Goal: Task Accomplishment & Management: Complete application form

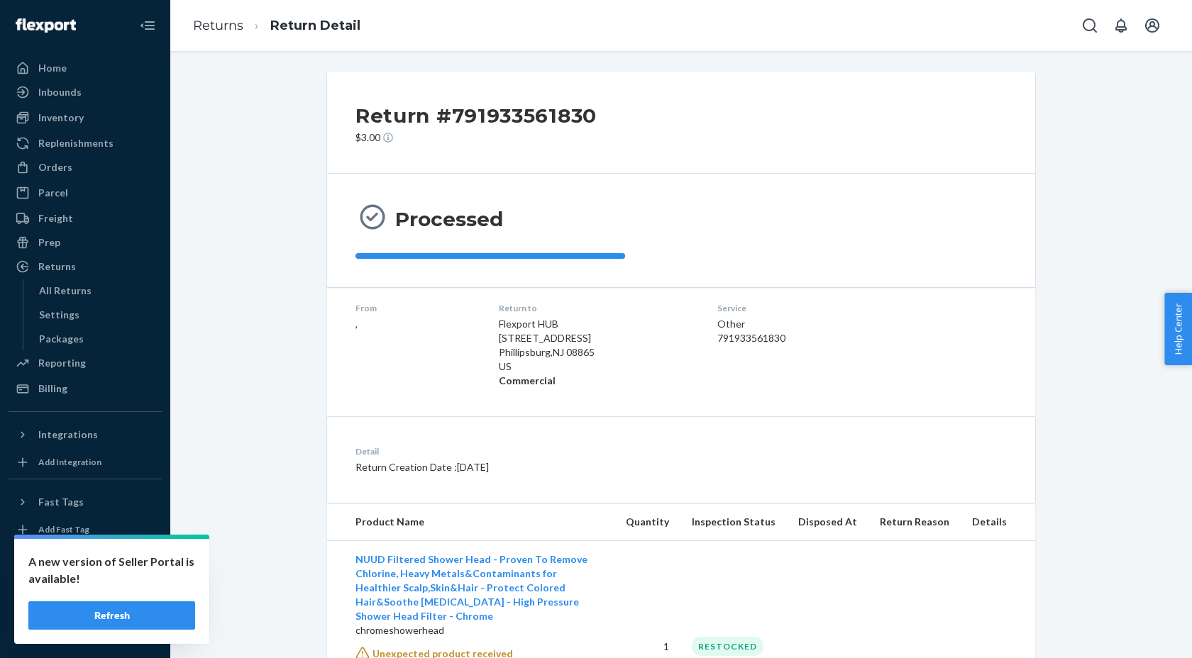
scroll to position [115, 0]
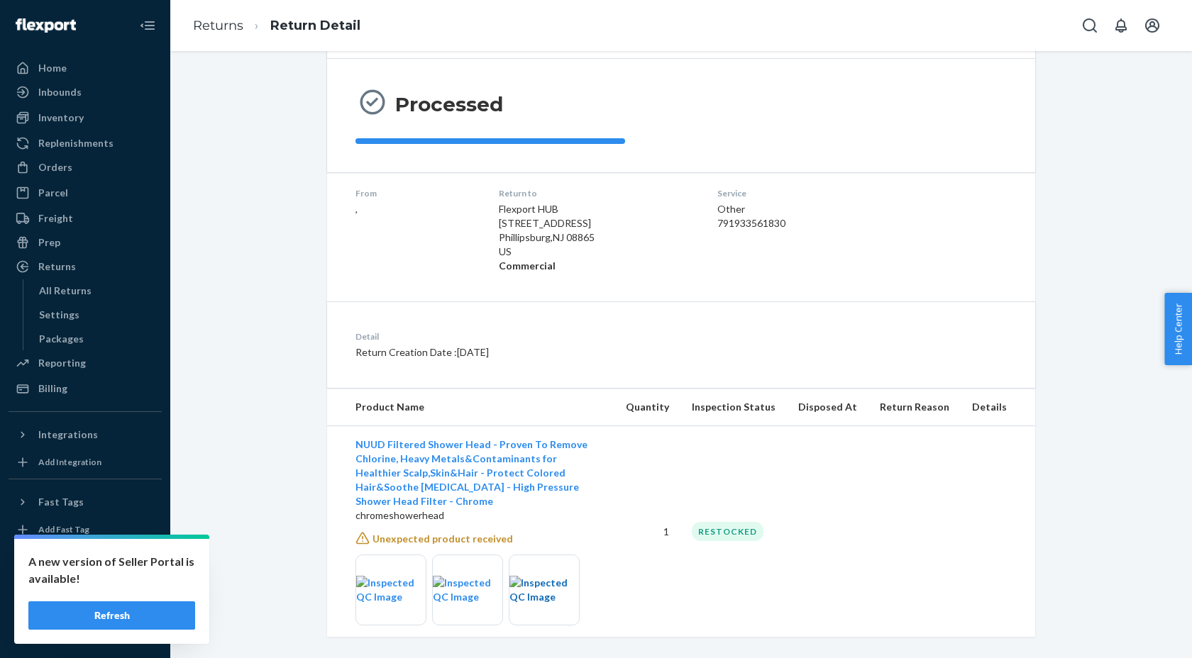
click at [533, 588] on img at bounding box center [544, 590] width 70 height 28
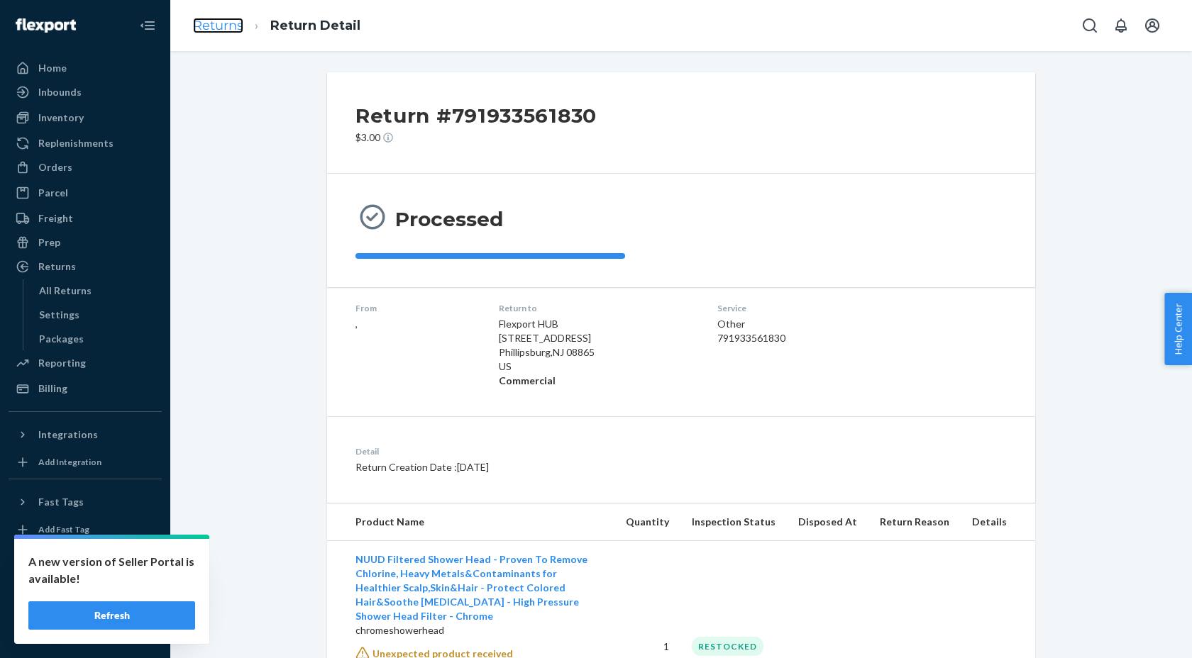
click at [220, 26] on link "Returns" at bounding box center [218, 26] width 50 height 16
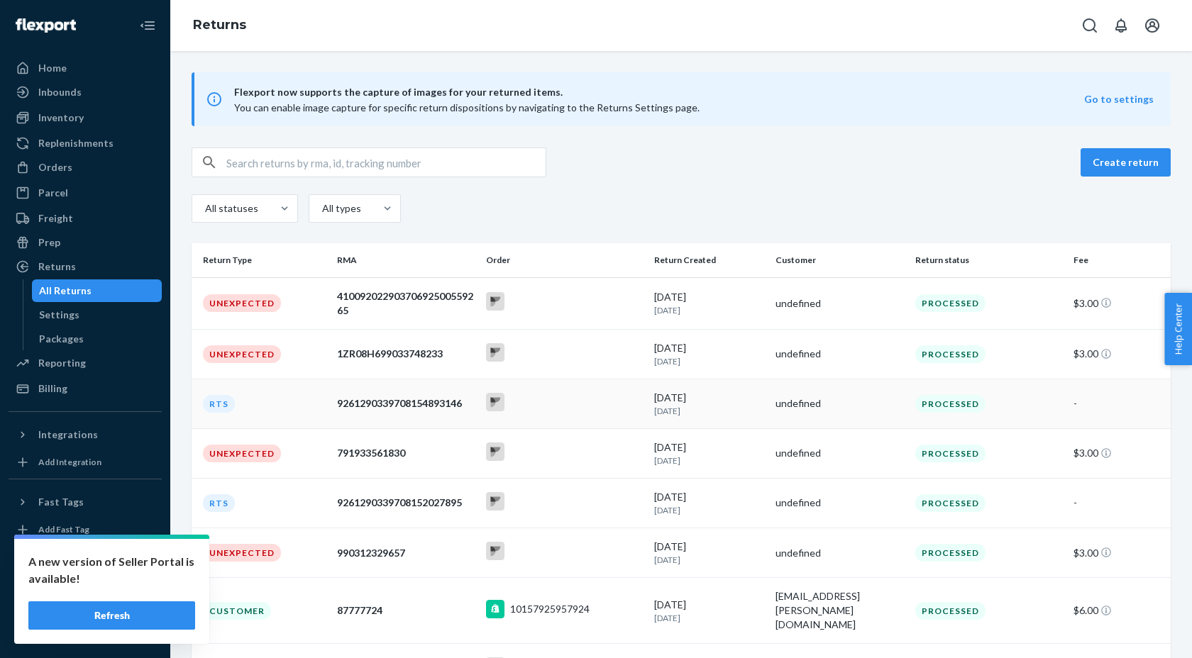
click at [405, 402] on div "9261290339708154893146" at bounding box center [406, 404] width 138 height 14
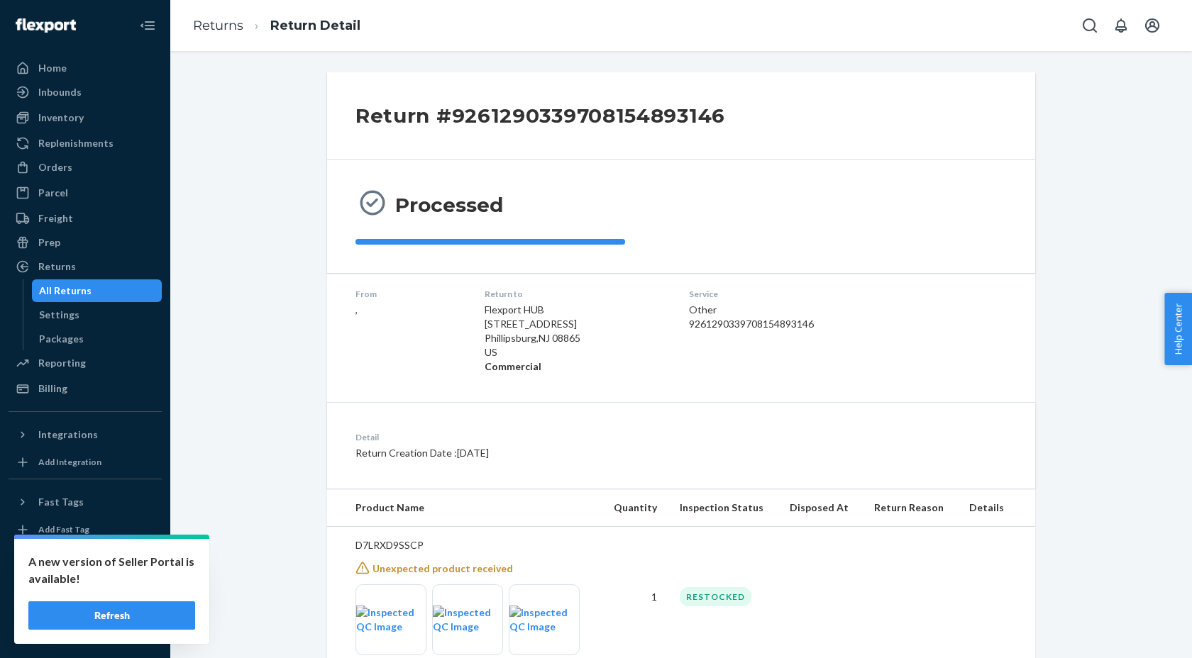
scroll to position [44, 0]
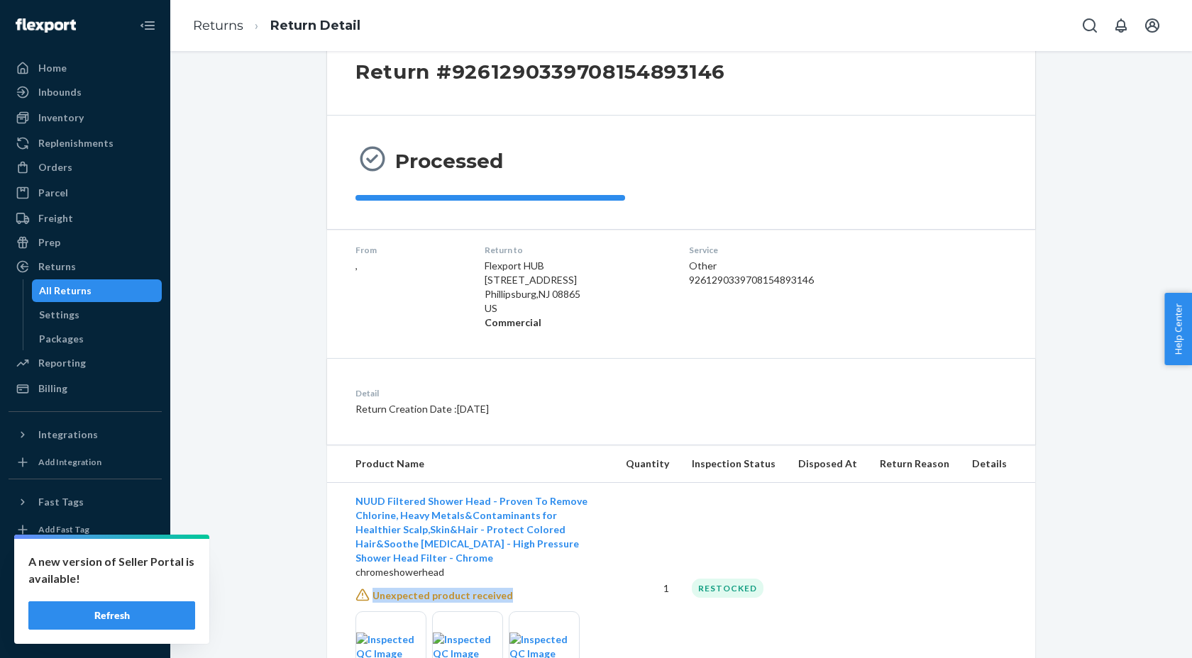
drag, startPoint x: 510, startPoint y: 585, endPoint x: 373, endPoint y: 578, distance: 137.8
click at [373, 588] on div "Unexpected product received" at bounding box center [479, 595] width 248 height 15
copy span "Unexpected product received"
click at [198, 28] on link "Returns" at bounding box center [218, 26] width 50 height 16
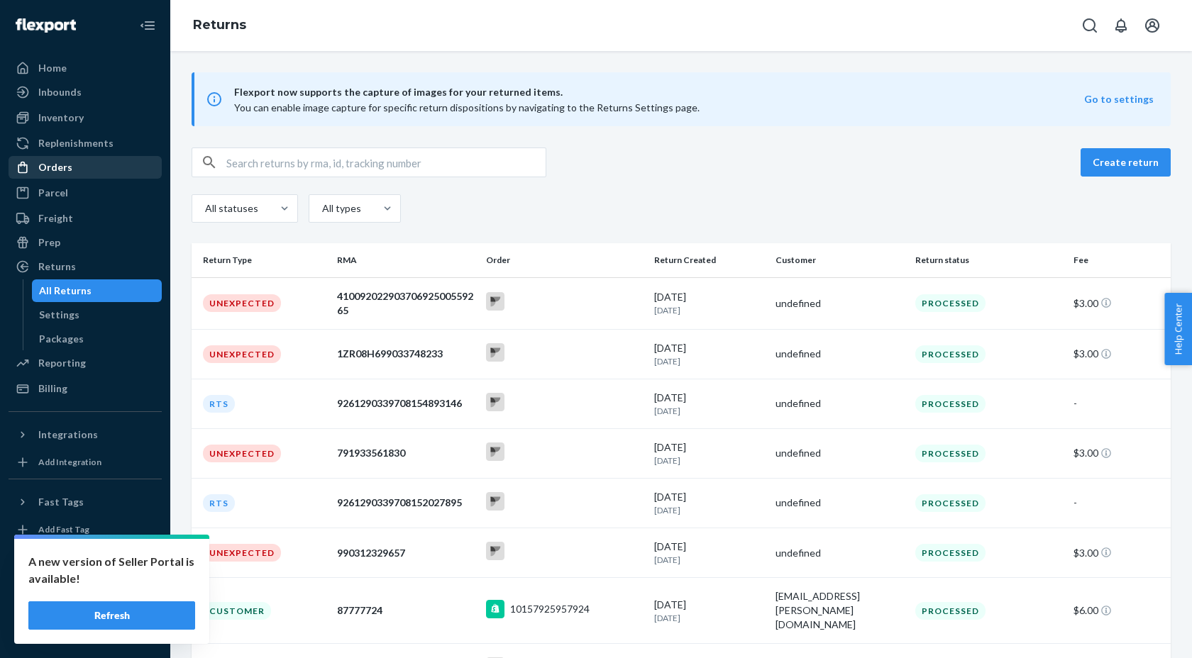
click at [82, 176] on div "Orders" at bounding box center [85, 168] width 150 height 20
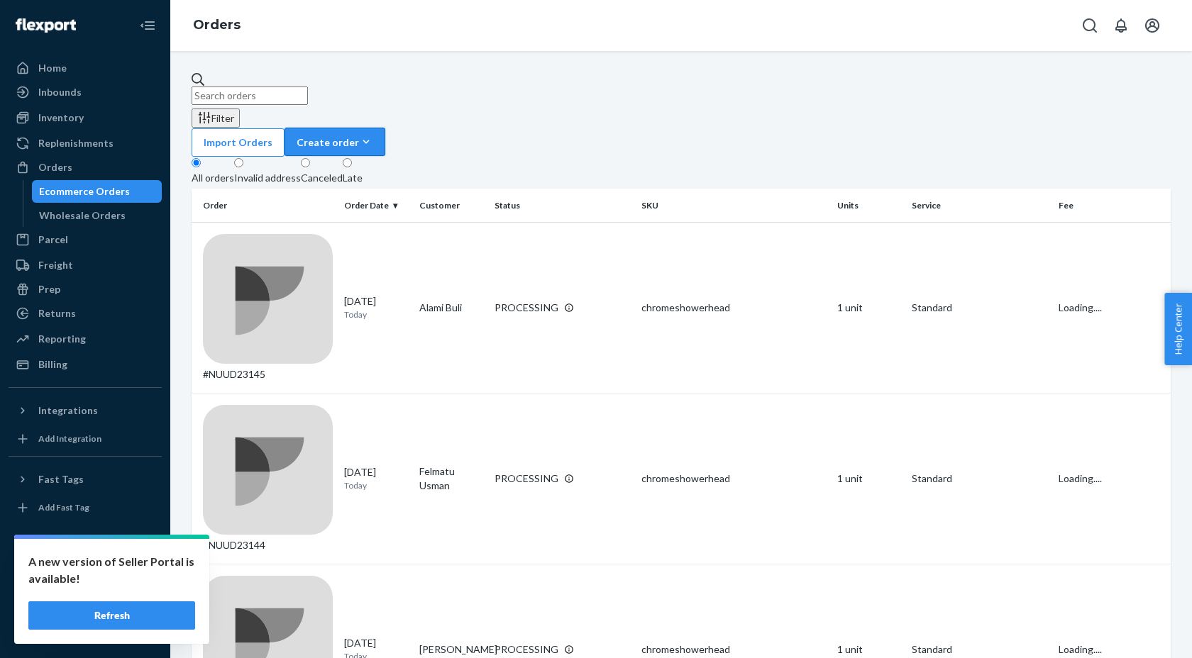
click at [385, 128] on button "Create order Ecommerce order Removal order" at bounding box center [335, 142] width 101 height 28
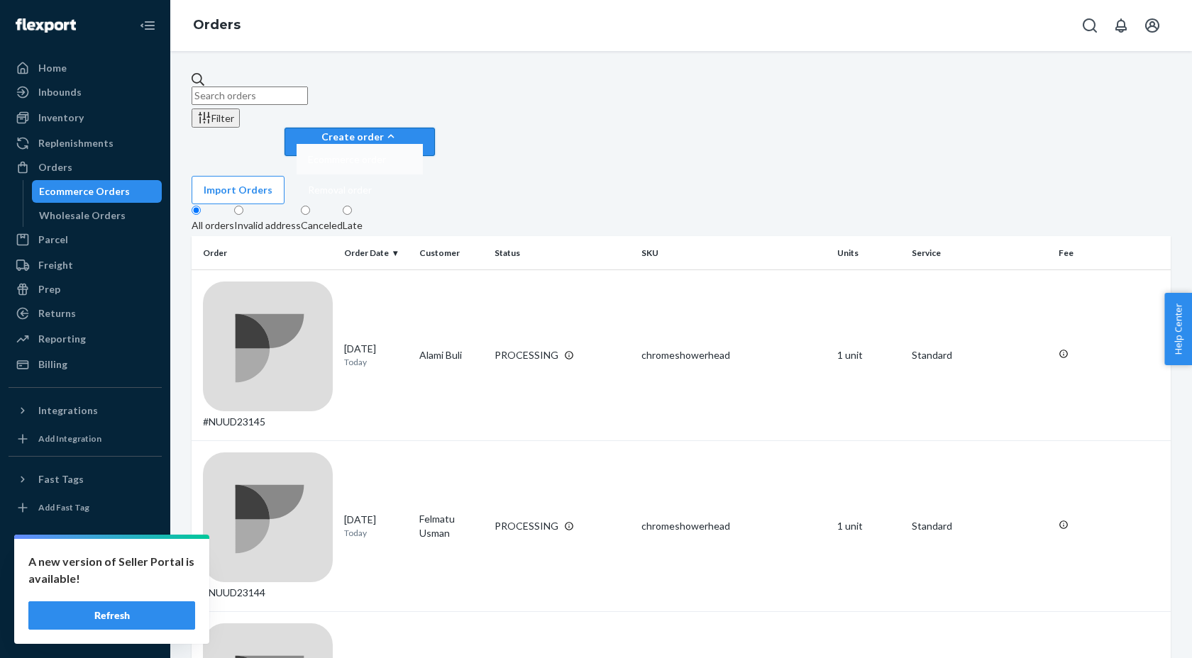
click at [386, 155] on span "Ecommerce order" at bounding box center [347, 160] width 78 height 10
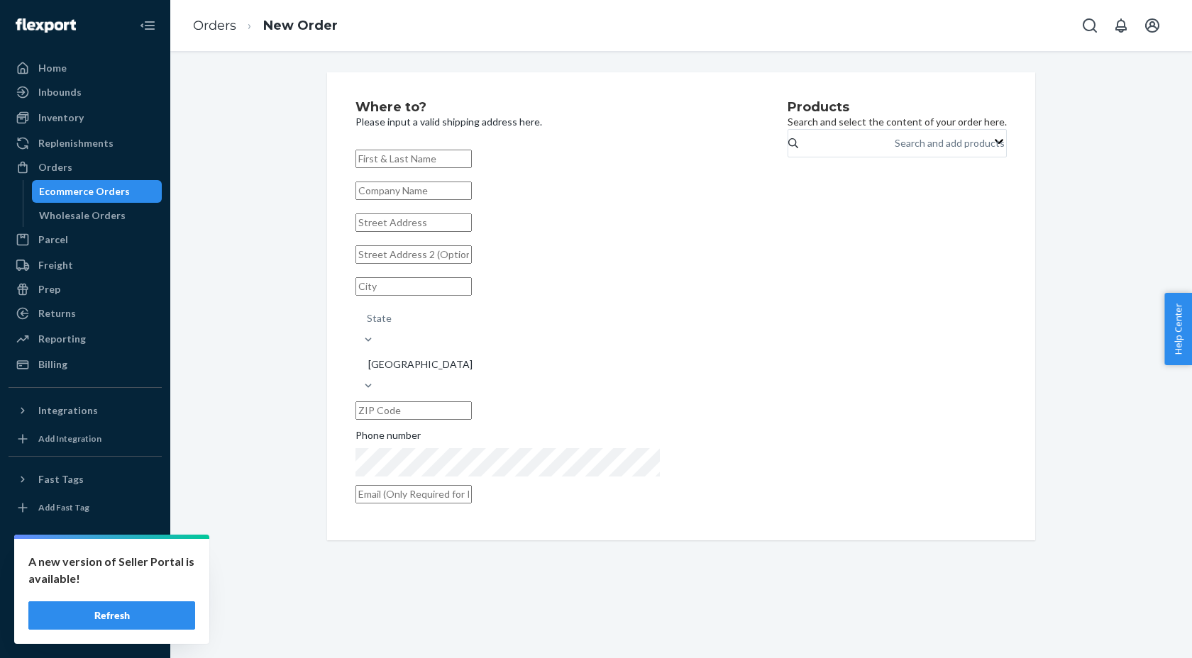
paste input "[PERSON_NAME]"
type input "[PERSON_NAME]"
click at [472, 232] on input "text" at bounding box center [413, 223] width 116 height 18
paste input "[STREET_ADDRESS]"
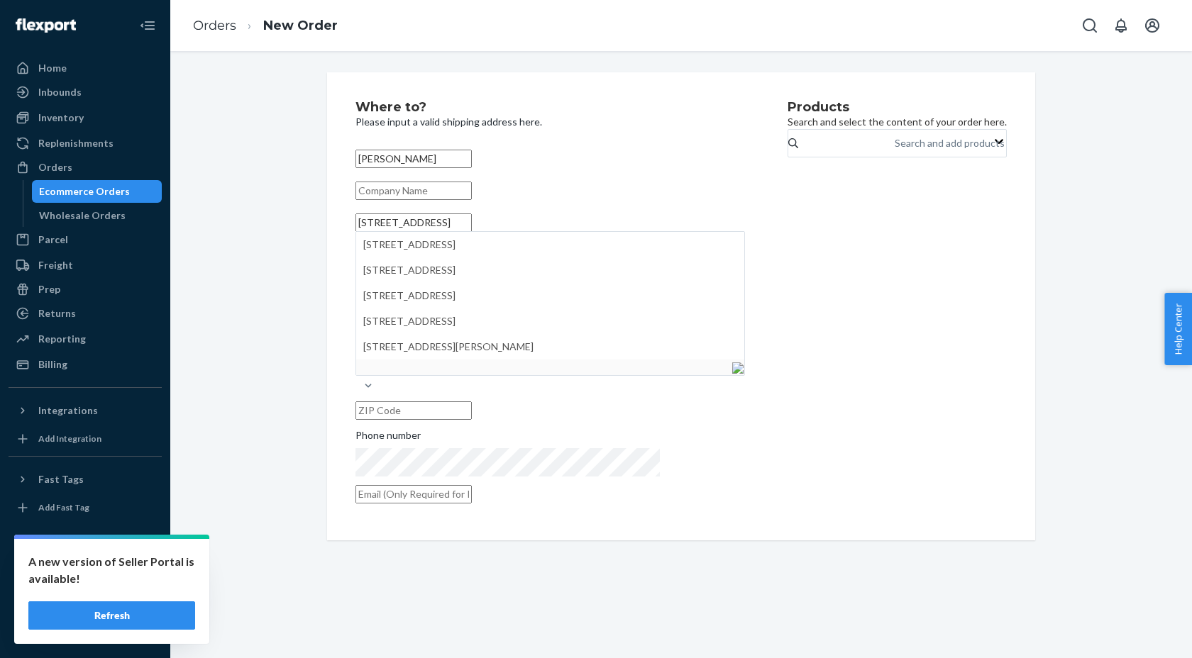
type input "[STREET_ADDRESS]"
click at [429, 296] on input "text" at bounding box center [413, 286] width 116 height 18
paste input "Highlands"
type input "Highlands"
type input "nj"
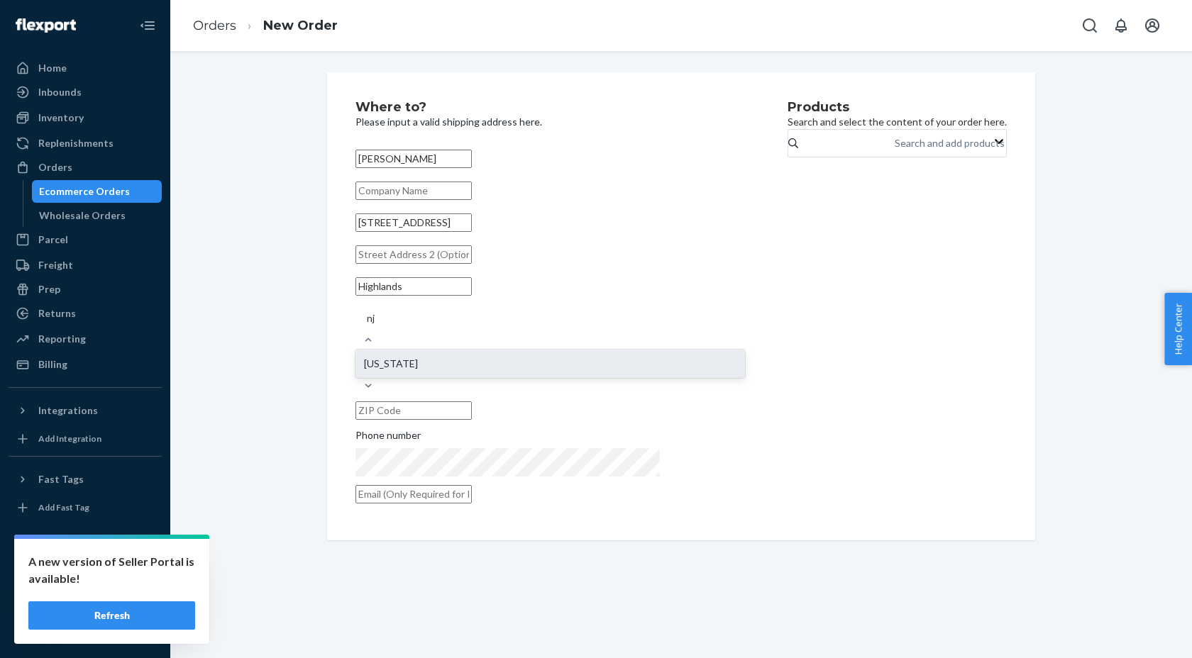
click at [563, 351] on div "[US_STATE]" at bounding box center [550, 364] width 390 height 28
click at [376, 326] on input "nj" at bounding box center [371, 318] width 9 height 14
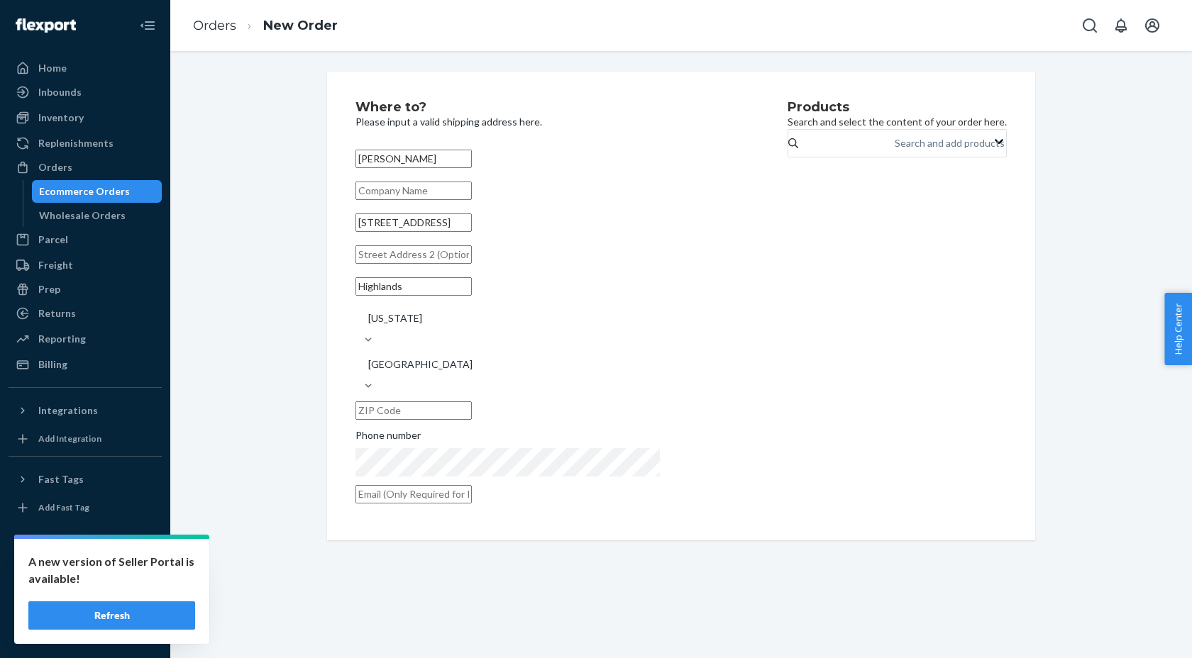
click at [472, 402] on input "text" at bounding box center [413, 411] width 116 height 18
paste input "07732"
type input "07732"
click at [467, 485] on input "text" at bounding box center [413, 494] width 116 height 18
paste input "[EMAIL_ADDRESS][MEDICAL_DATA][DOMAIN_NAME]"
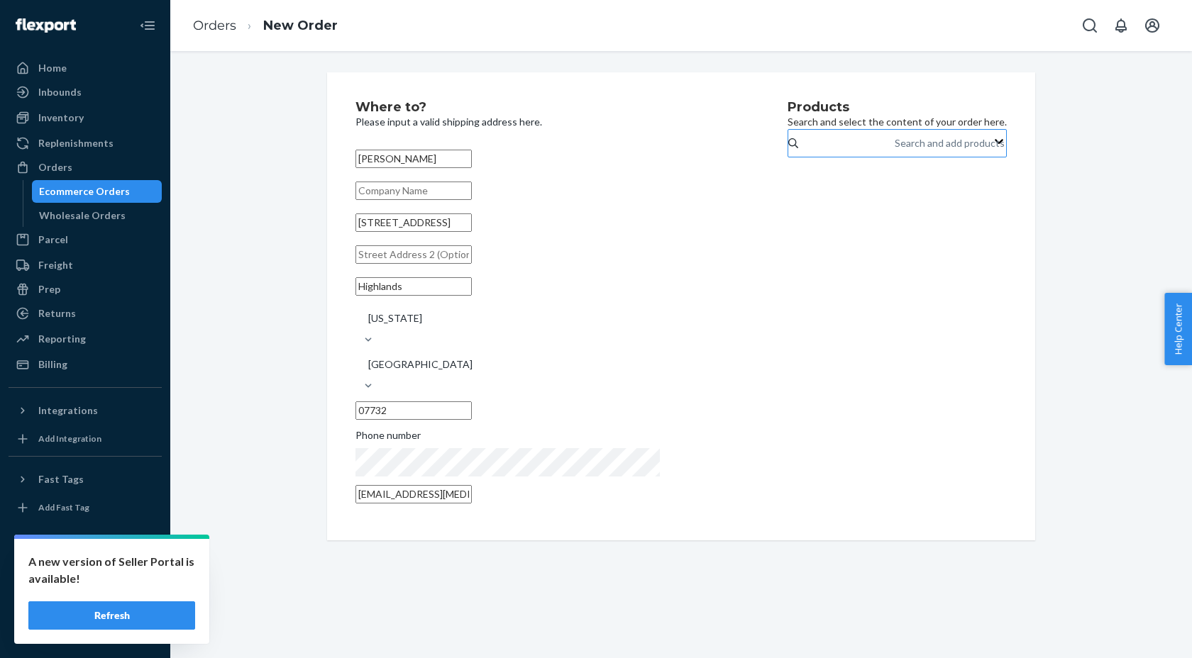
type input "[EMAIL_ADDRESS][MEDICAL_DATA][DOMAIN_NAME]"
click at [895, 150] on div "Search and add products" at bounding box center [950, 143] width 110 height 14
click at [895, 150] on input "Search and add products" at bounding box center [895, 143] width 1 height 14
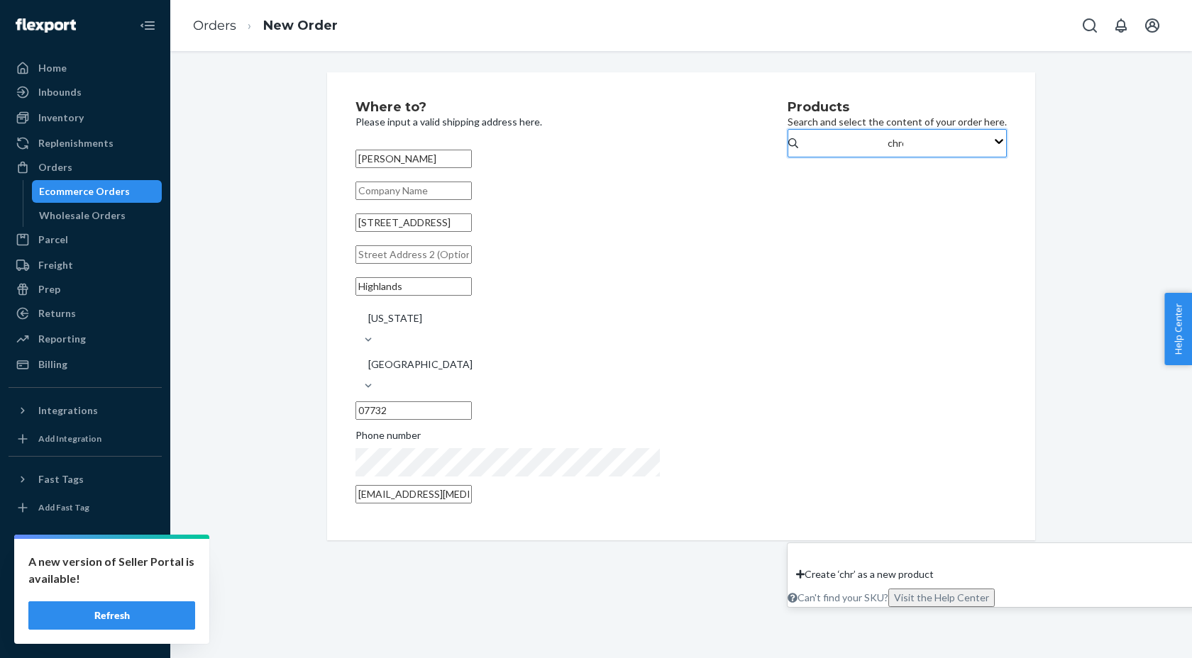
type input "chrome"
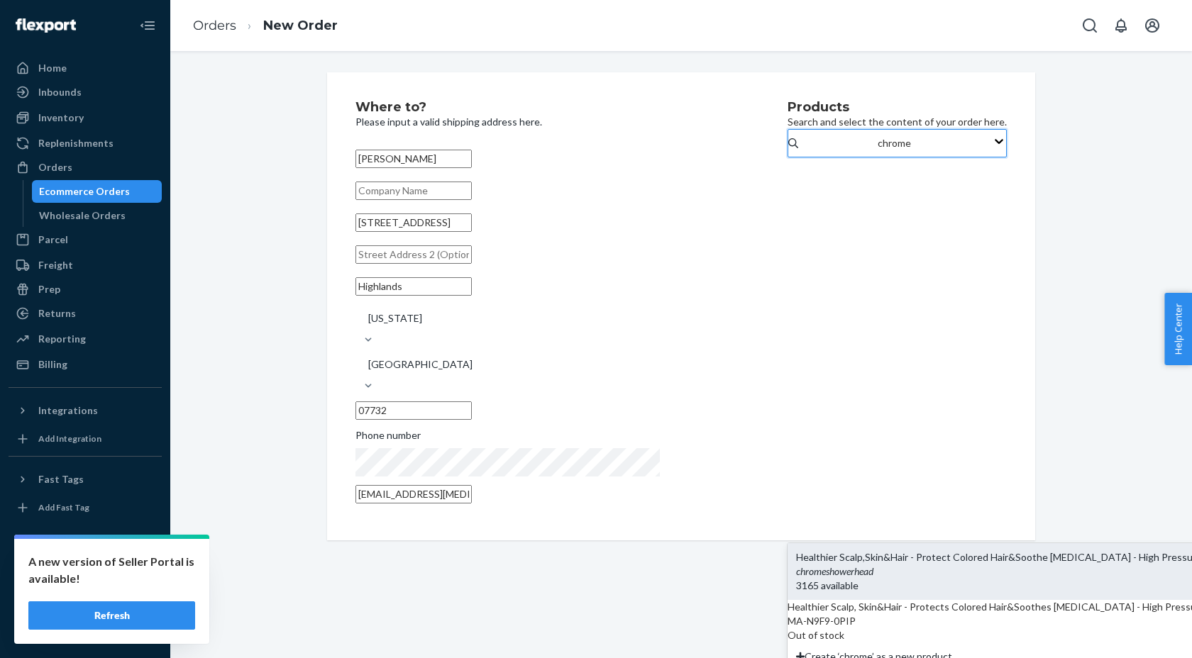
click at [878, 150] on input "chrome" at bounding box center [895, 143] width 35 height 14
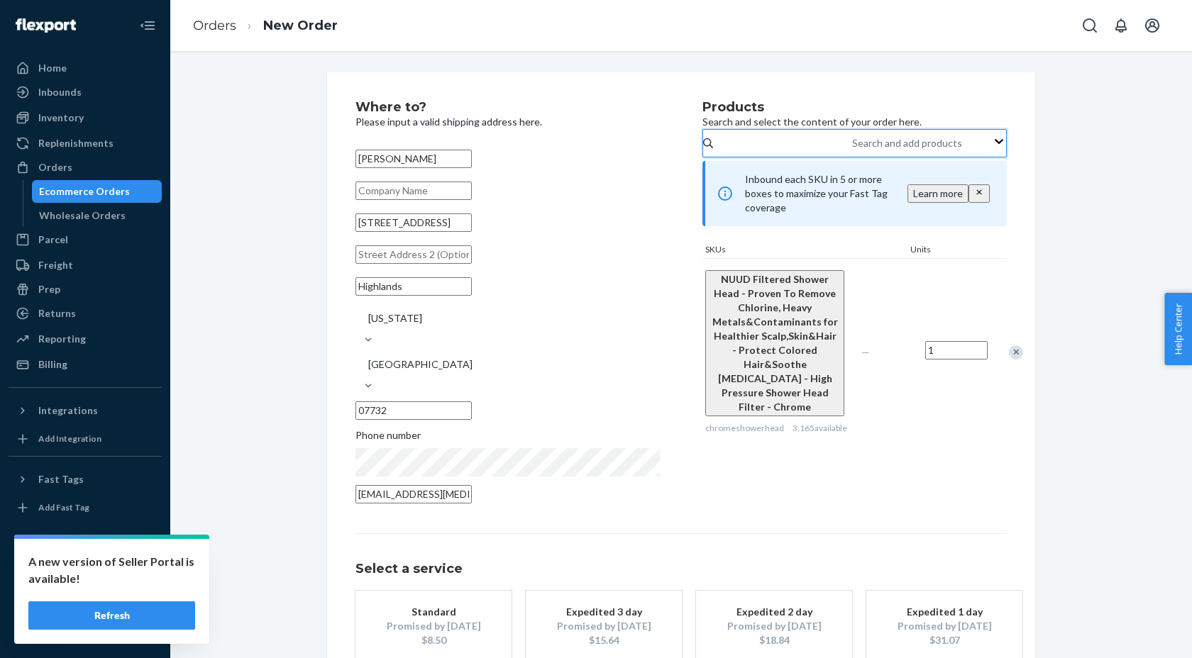
scroll to position [58, 0]
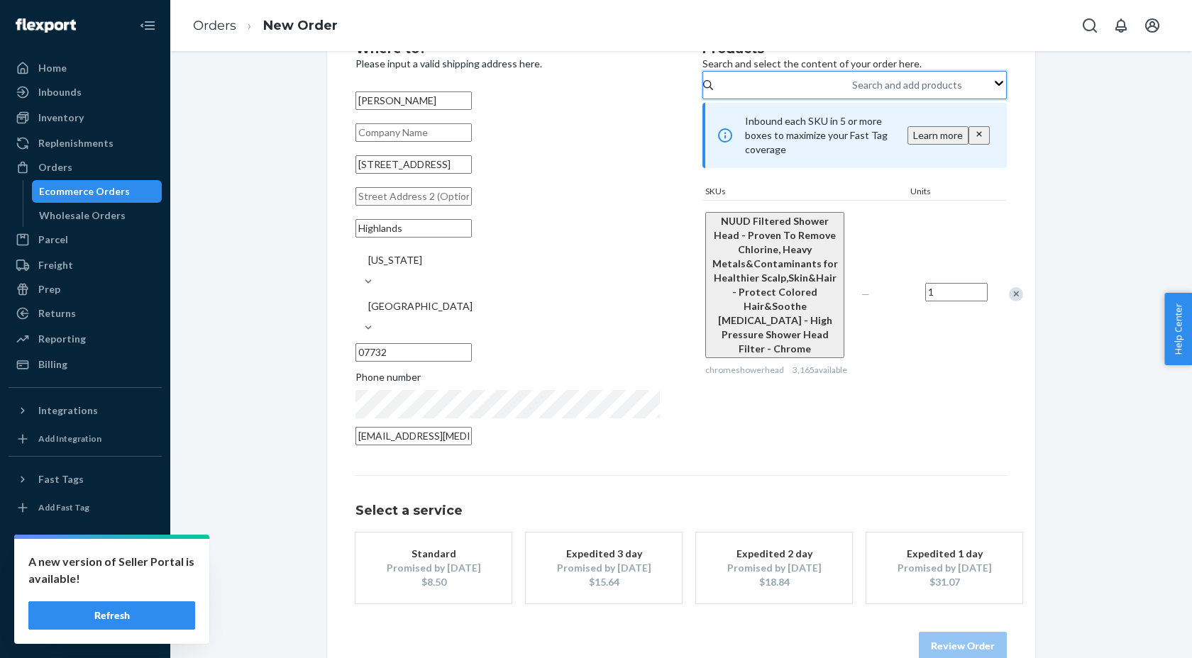
click at [473, 575] on div "$8.50" at bounding box center [434, 582] width 114 height 14
click at [954, 632] on button "Review Order" at bounding box center [963, 646] width 88 height 28
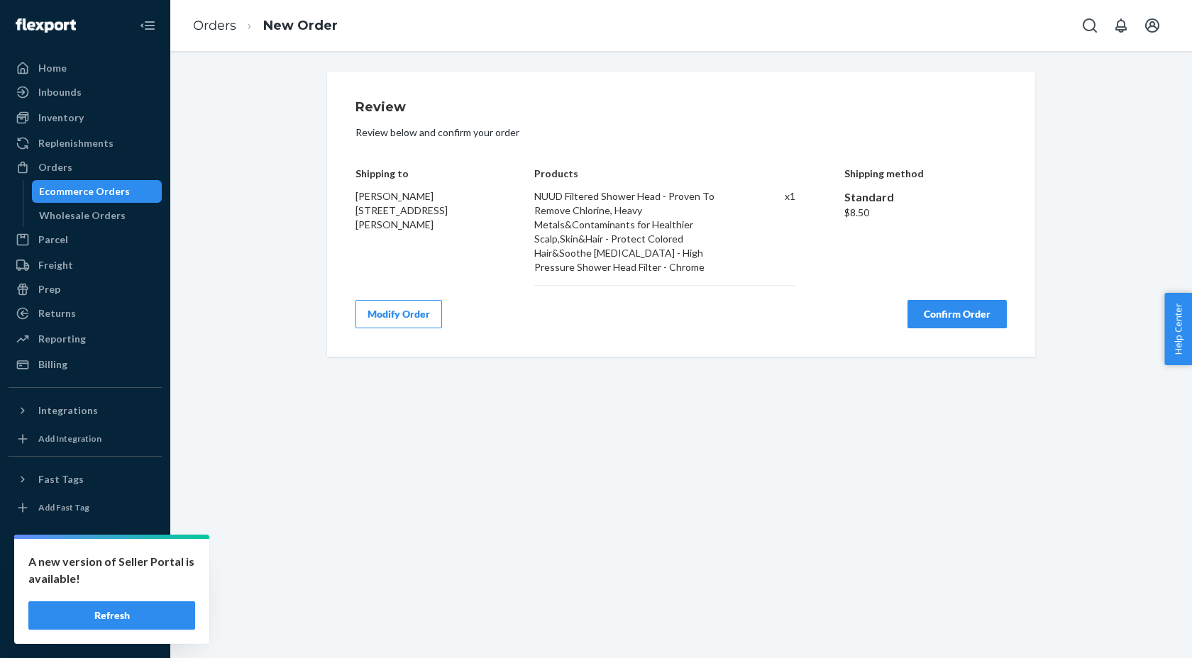
click at [925, 316] on button "Confirm Order" at bounding box center [956, 314] width 99 height 28
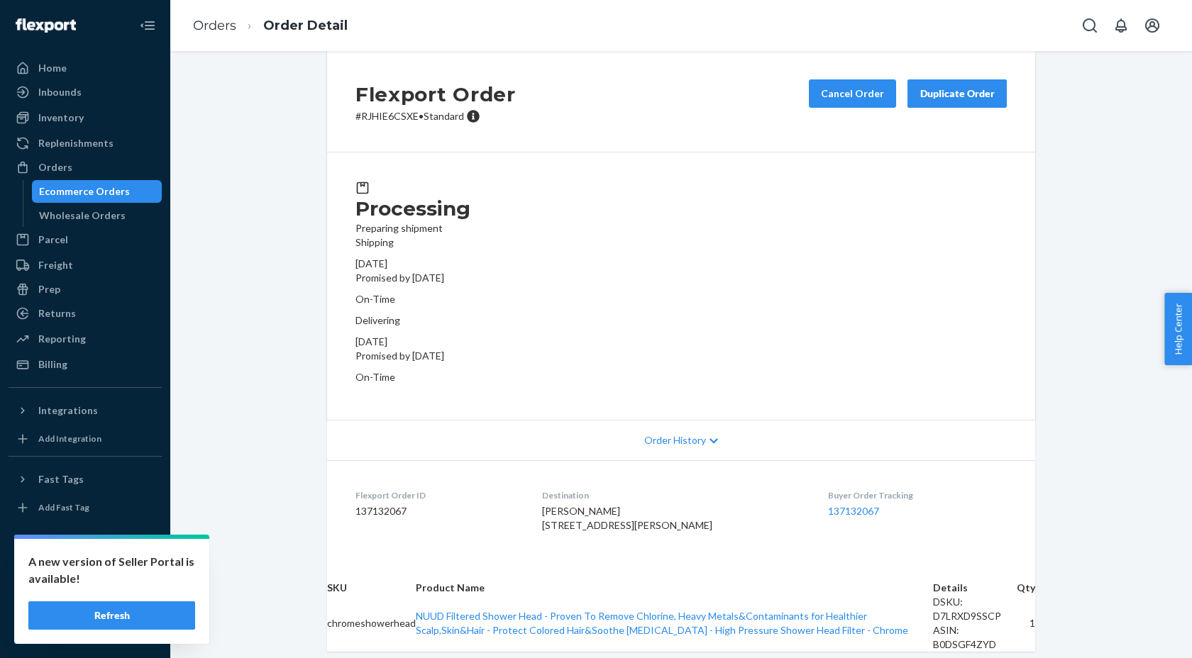
scroll to position [8, 0]
click at [480, 123] on icon at bounding box center [473, 116] width 13 height 13
drag, startPoint x: 449, startPoint y: 104, endPoint x: 392, endPoint y: 77, distance: 62.8
click at [392, 77] on div "Fulfillment fee will be displayed once the order ships." at bounding box center [499, 89] width 214 height 24
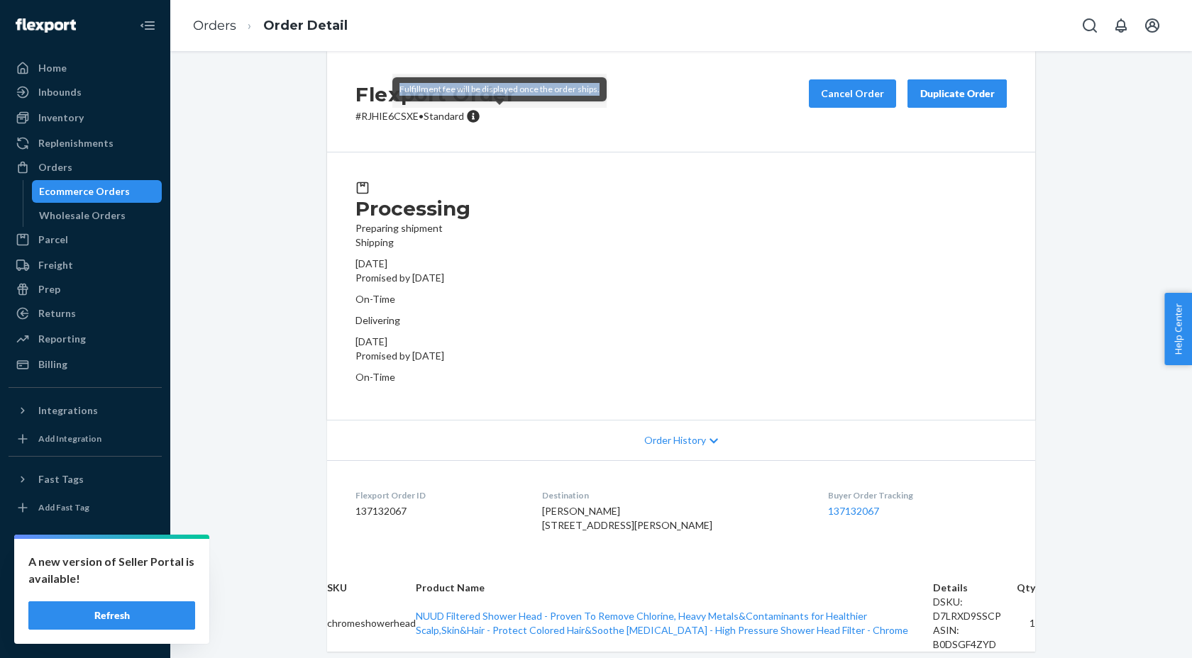
copy div "Fulfillment fee will be displayed once the order ships."
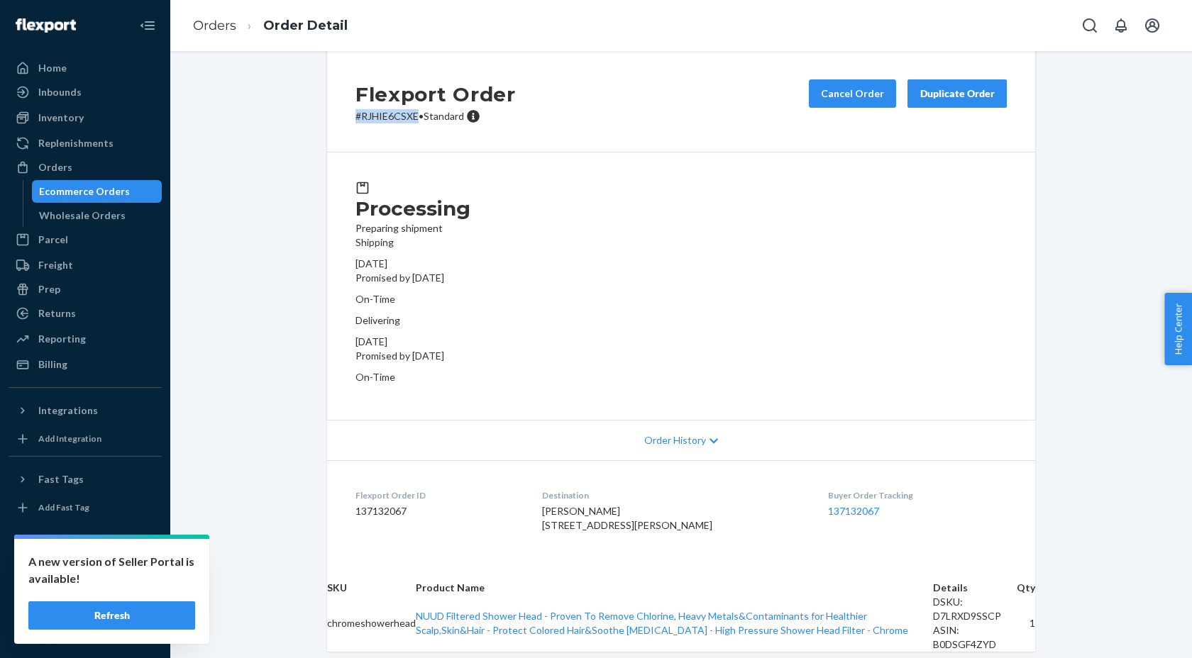
drag, startPoint x: 352, startPoint y: 132, endPoint x: 420, endPoint y: 131, distance: 68.1
click at [420, 131] on div "Flexport Order # RJHIE6CSXE • Standard Cancel Order Duplicate Order" at bounding box center [681, 101] width 708 height 101
copy p "# RJHIE6CSXE"
click at [92, 167] on div "Orders" at bounding box center [85, 168] width 150 height 20
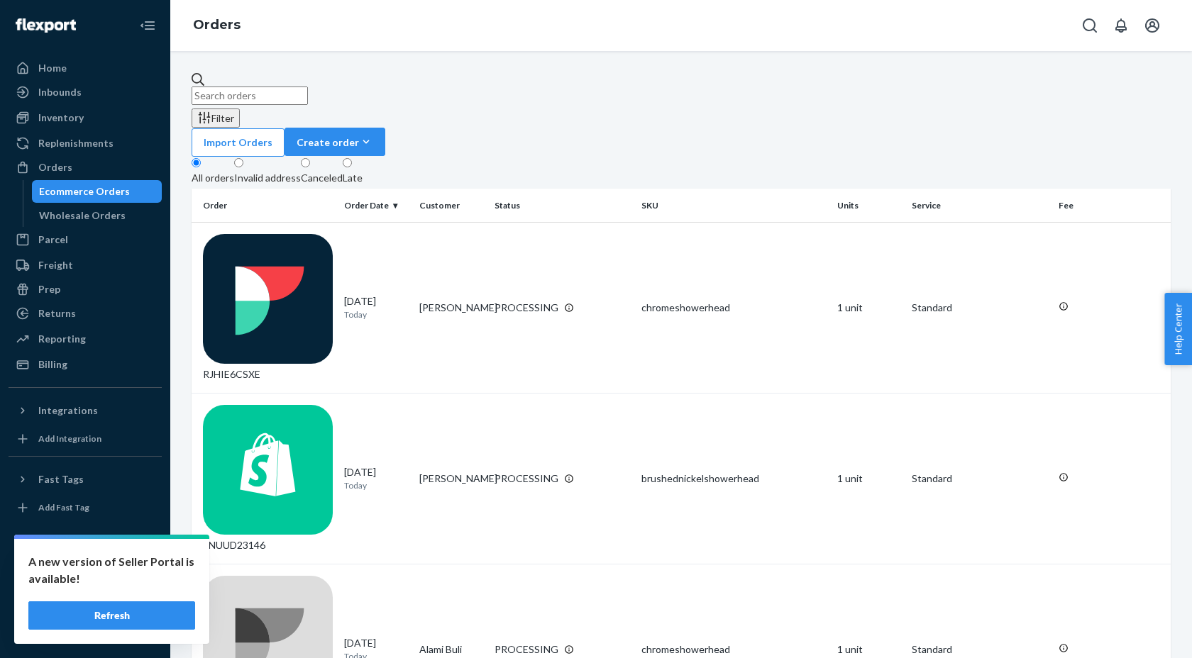
click at [251, 89] on input "text" at bounding box center [250, 96] width 116 height 18
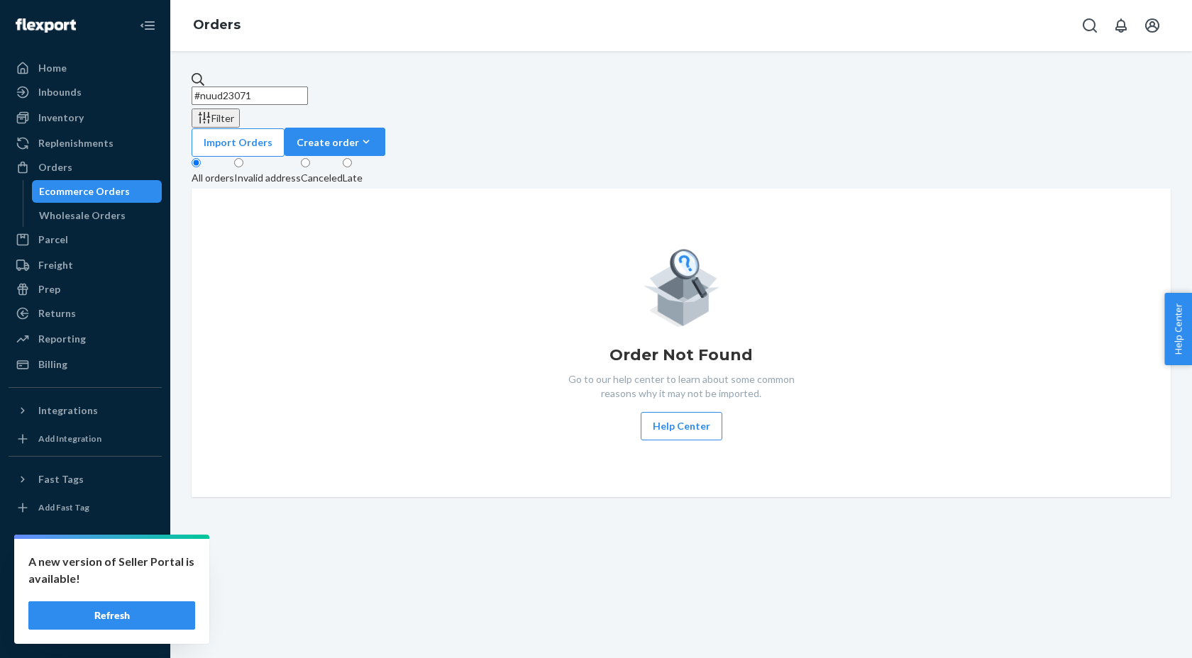
click at [291, 87] on input "#nuud23071" at bounding box center [250, 96] width 116 height 18
click at [239, 89] on input "#nuud23071" at bounding box center [250, 96] width 116 height 18
type input "#nuud23071"
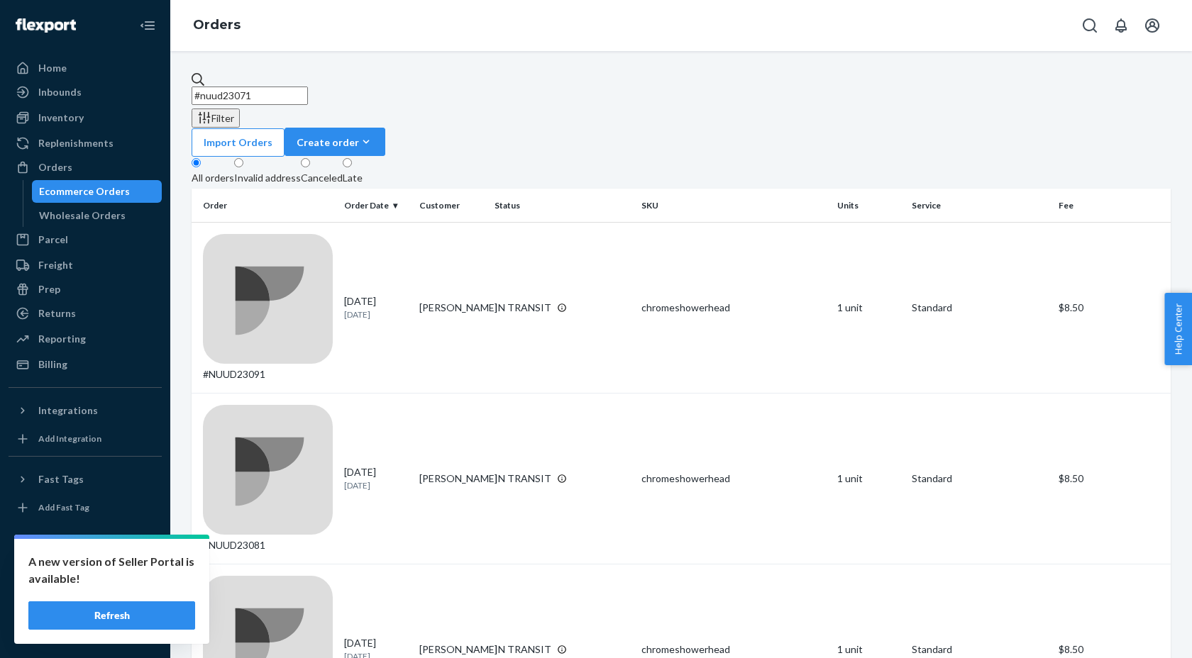
click at [343, 171] on div "Canceled" at bounding box center [322, 178] width 42 height 14
click at [310, 158] on input "Canceled" at bounding box center [305, 162] width 9 height 9
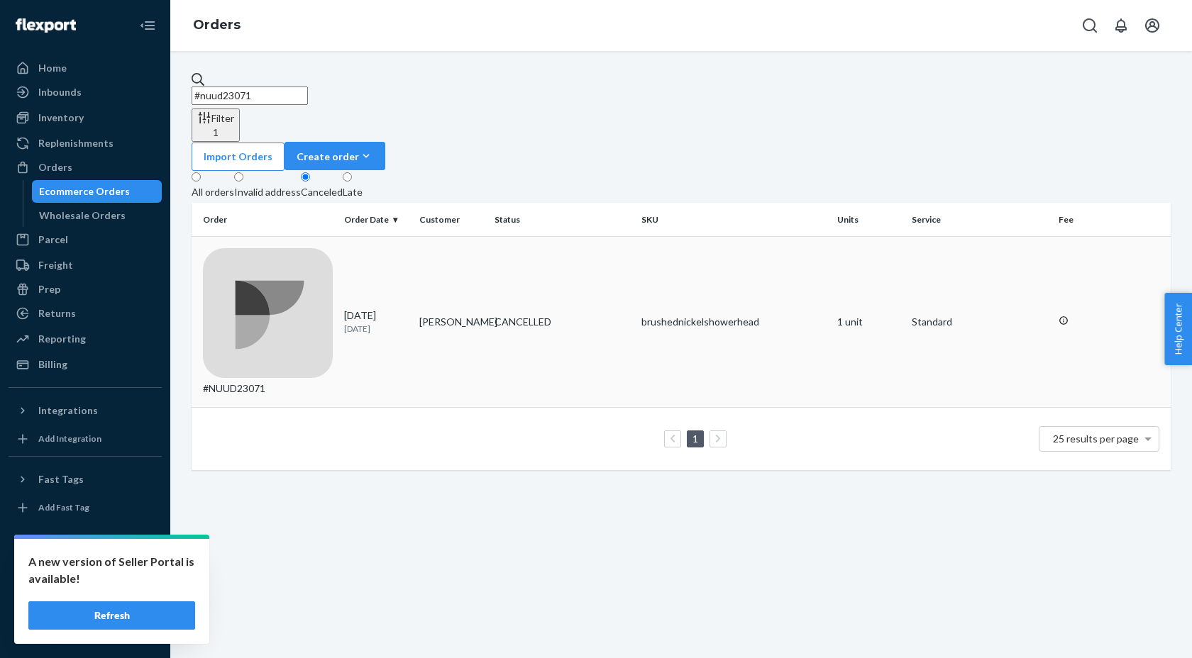
click at [258, 248] on div "#NUUD23071" at bounding box center [268, 322] width 130 height 148
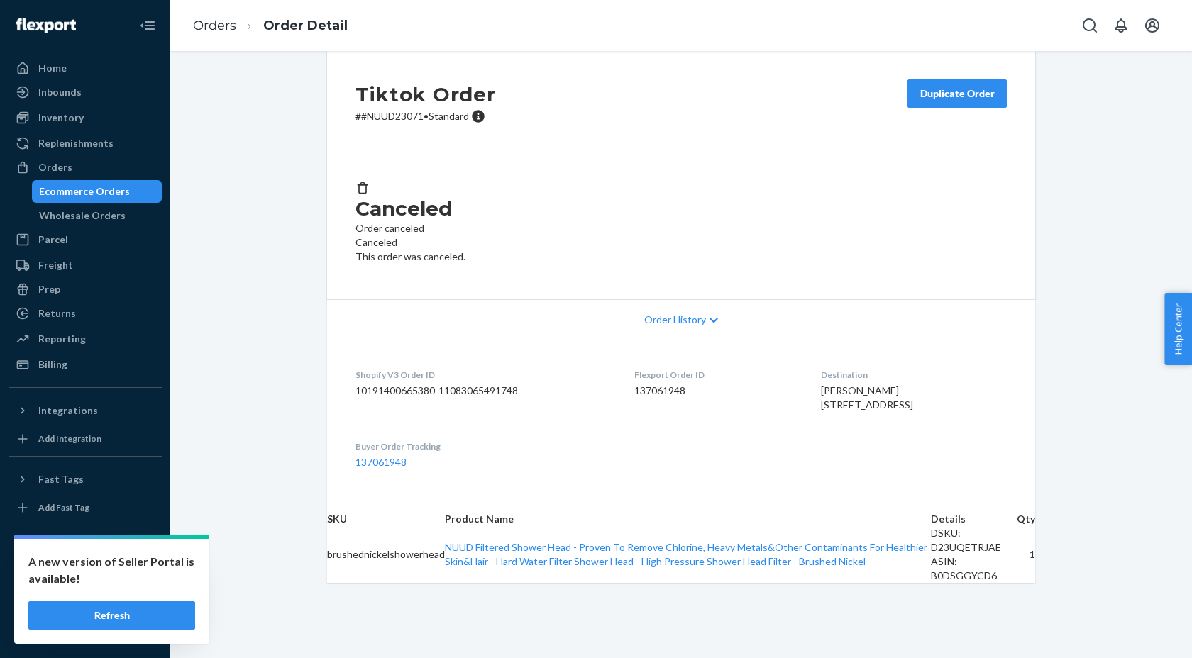
scroll to position [19, 0]
click at [665, 316] on span "Order History" at bounding box center [675, 320] width 62 height 14
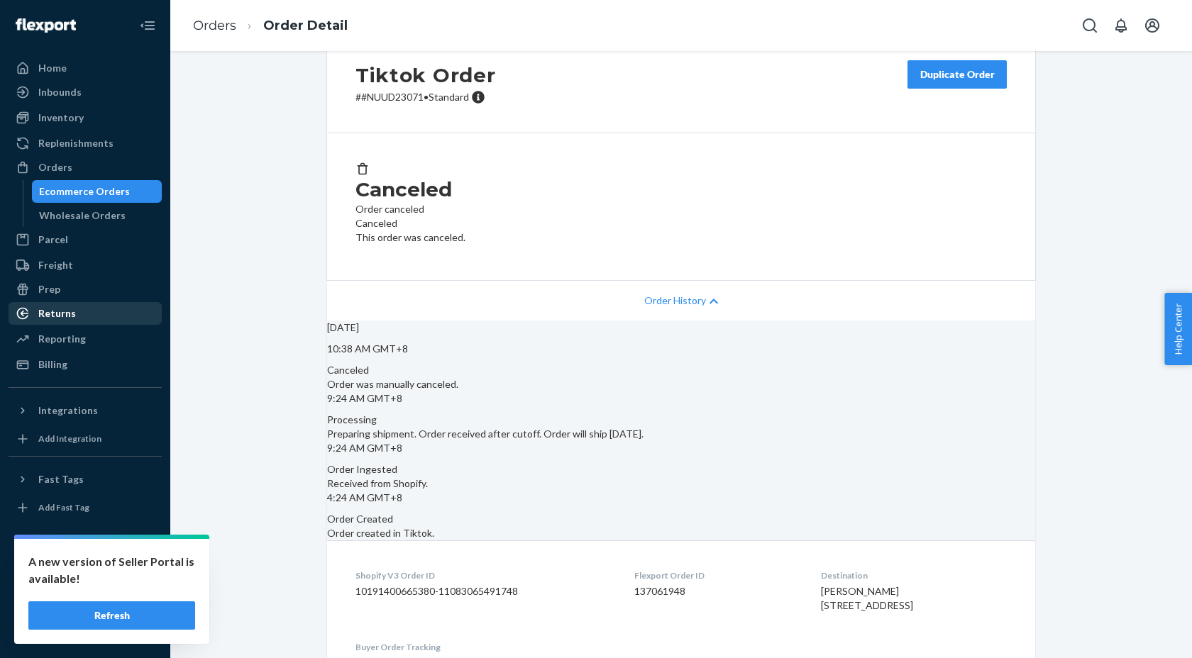
click at [57, 311] on div "Returns" at bounding box center [57, 314] width 38 height 14
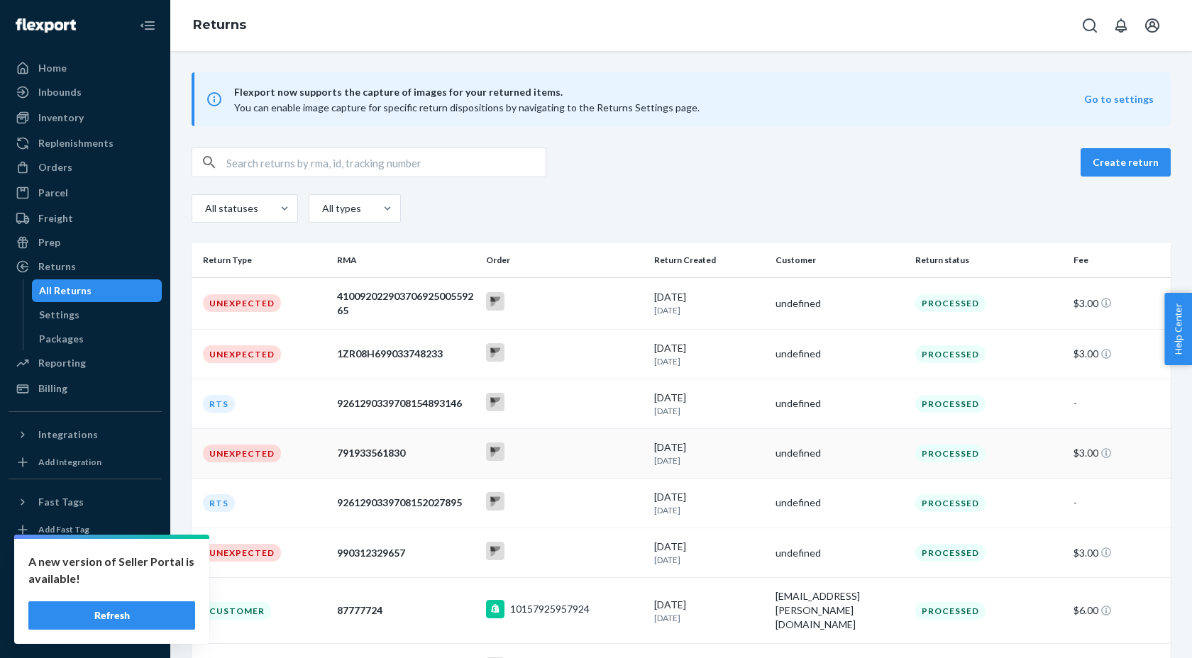
click at [370, 454] on div "791933561830" at bounding box center [406, 453] width 138 height 14
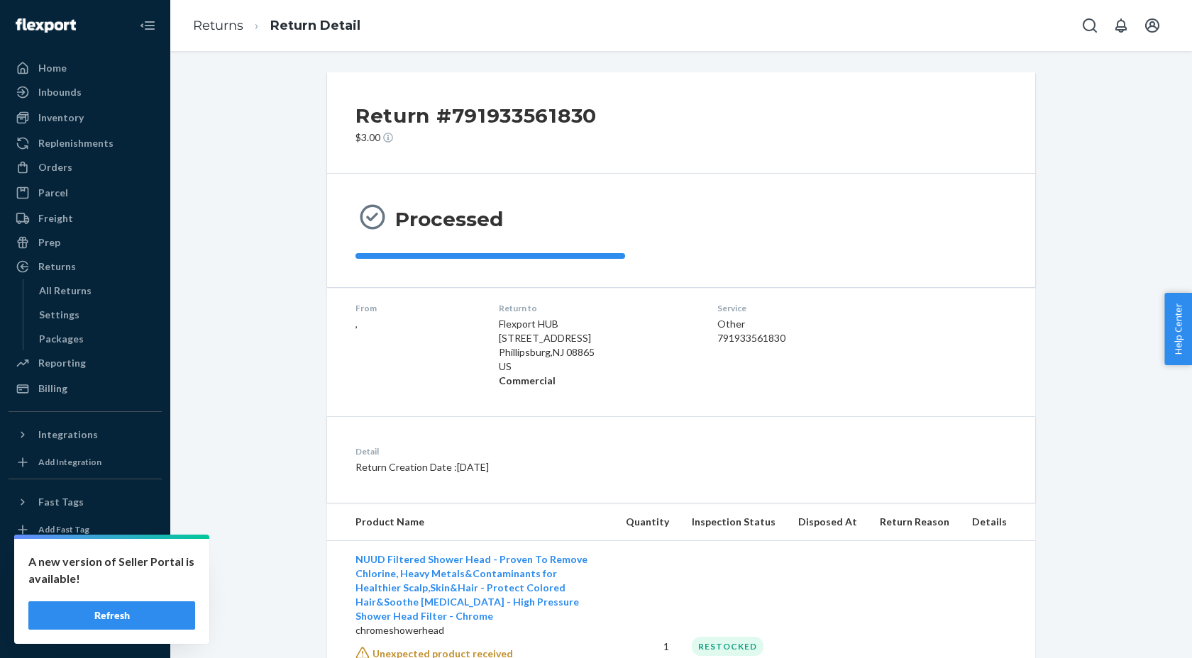
scroll to position [115, 0]
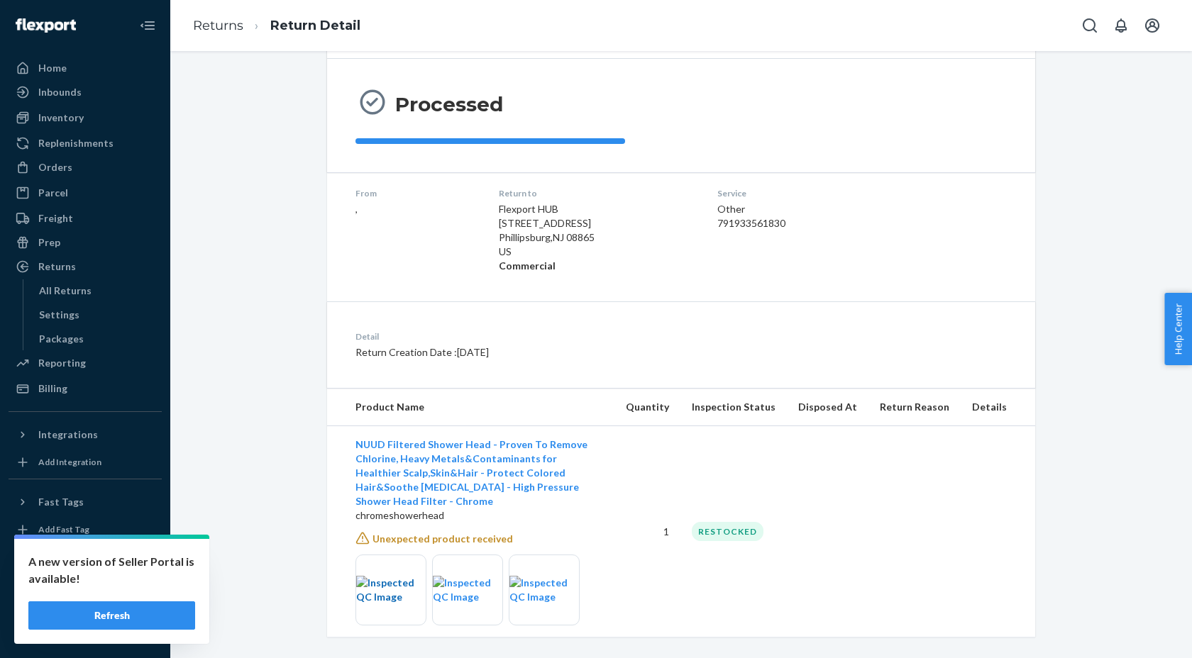
click at [377, 585] on img at bounding box center [391, 590] width 70 height 28
click at [455, 576] on img at bounding box center [468, 590] width 70 height 28
click at [528, 585] on img at bounding box center [544, 590] width 70 height 28
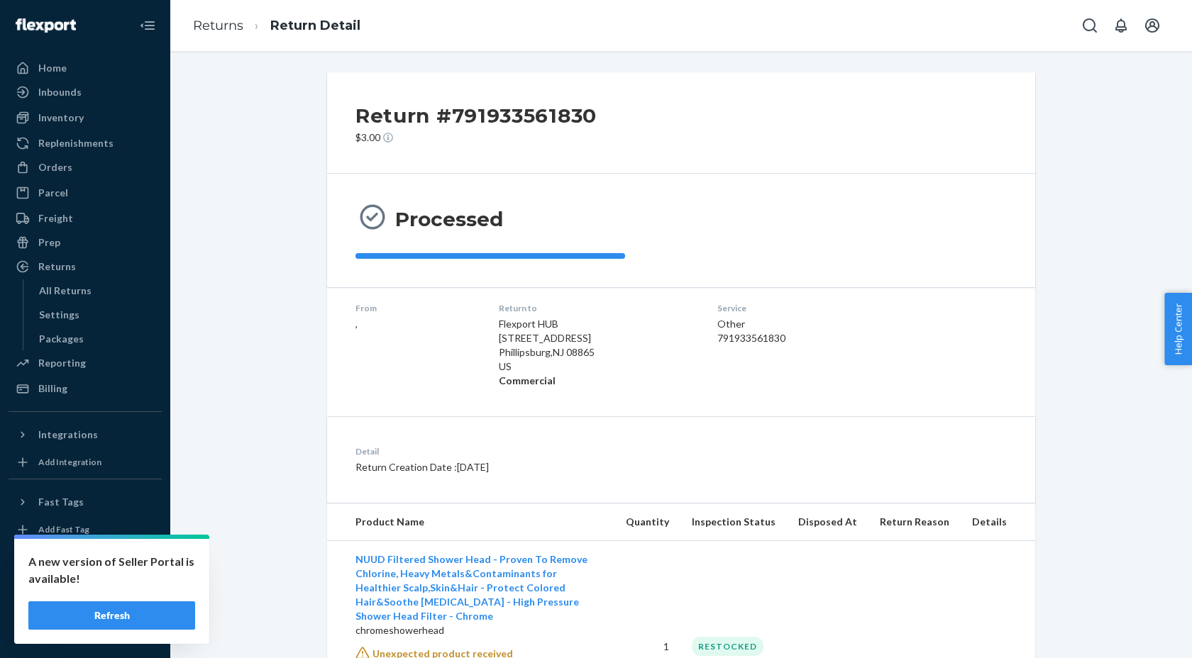
click at [453, 116] on h2 "Return #791933561830" at bounding box center [475, 116] width 241 height 30
copy h2 "791933561830"
drag, startPoint x: 438, startPoint y: 117, endPoint x: 644, endPoint y: 118, distance: 206.5
click at [644, 119] on div "Return #791933561830 $3.00" at bounding box center [681, 122] width 708 height 101
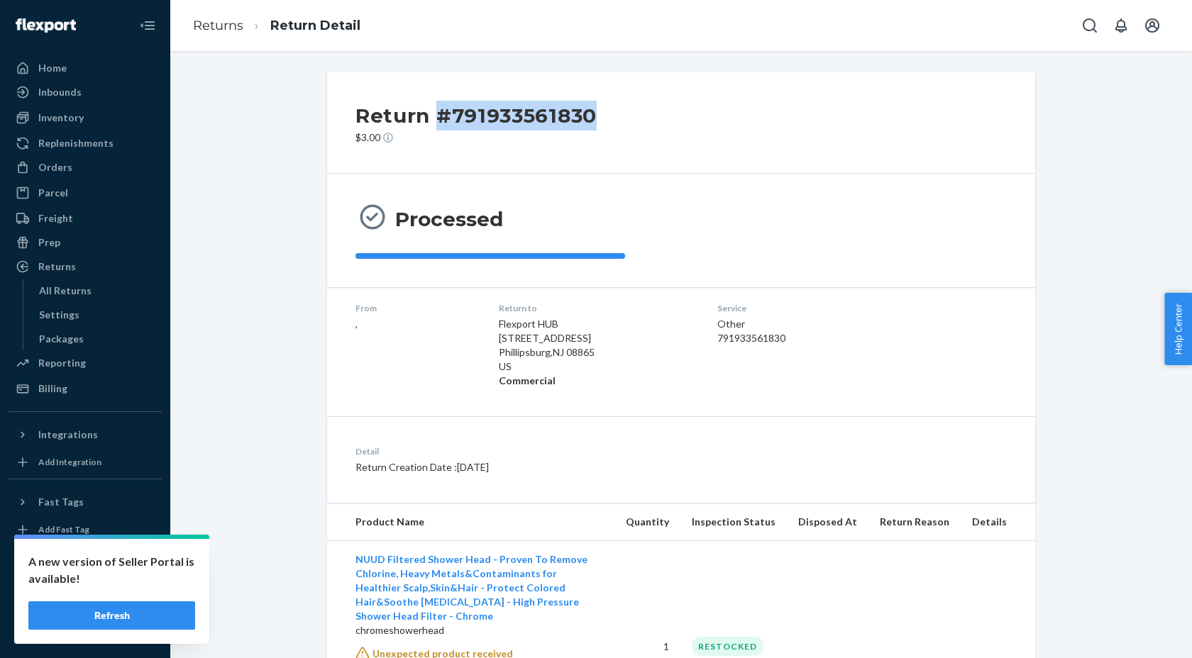
copy h2 "#791933561830"
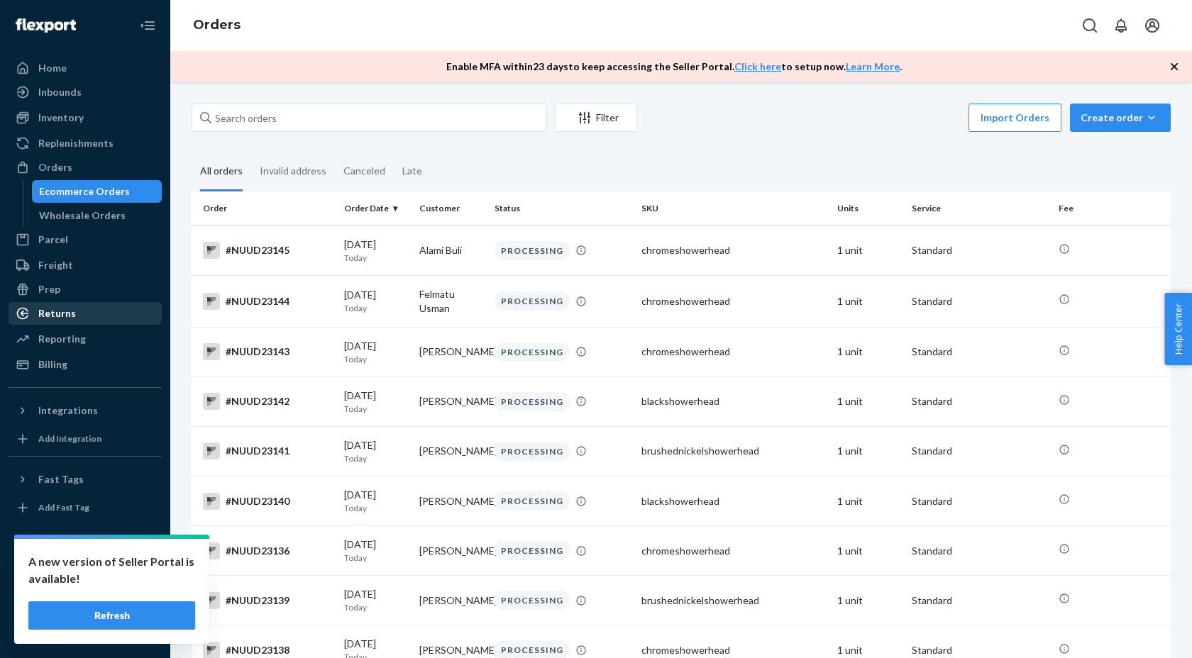
click at [73, 315] on div "Returns" at bounding box center [57, 314] width 38 height 14
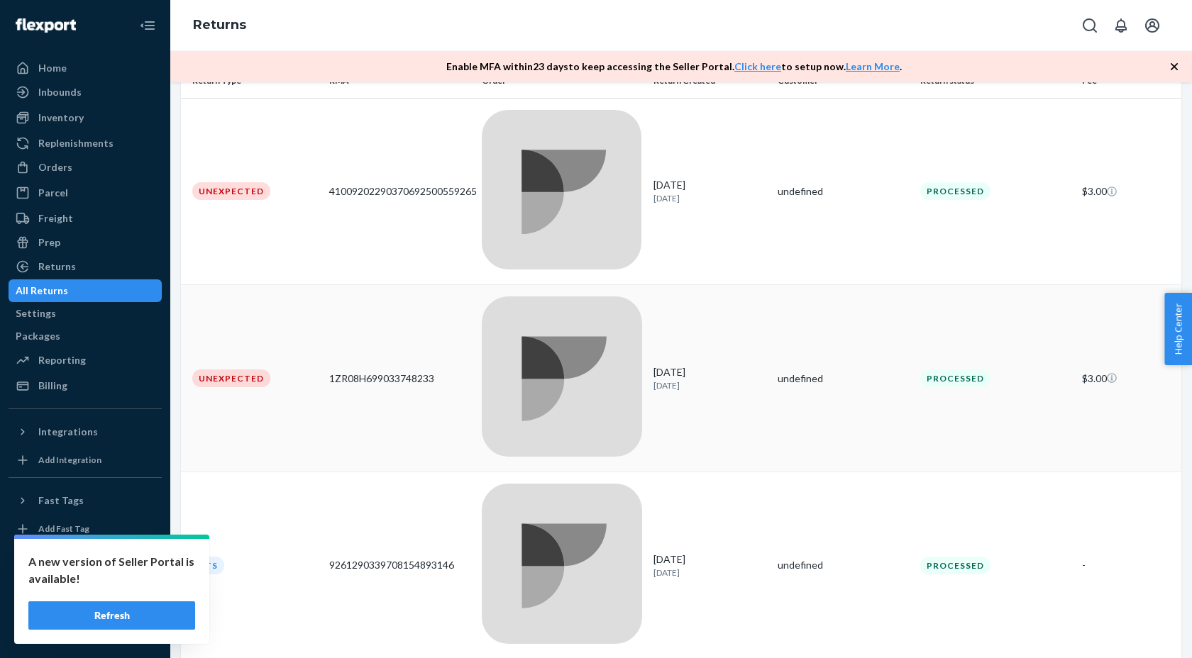
scroll to position [228, 0]
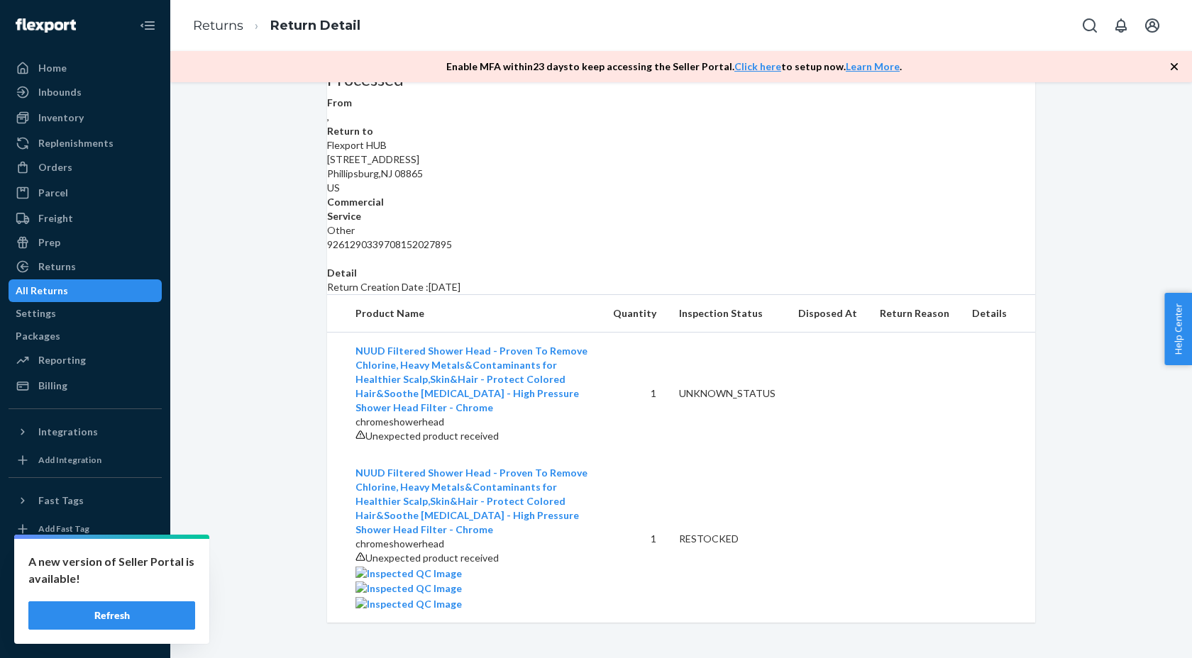
scroll to position [248, 0]
click at [716, 387] on div "UNKNOWN_STATUS" at bounding box center [727, 394] width 96 height 14
click at [397, 572] on img at bounding box center [408, 574] width 106 height 14
click at [460, 582] on img at bounding box center [408, 589] width 106 height 14
click at [462, 597] on img at bounding box center [408, 604] width 106 height 14
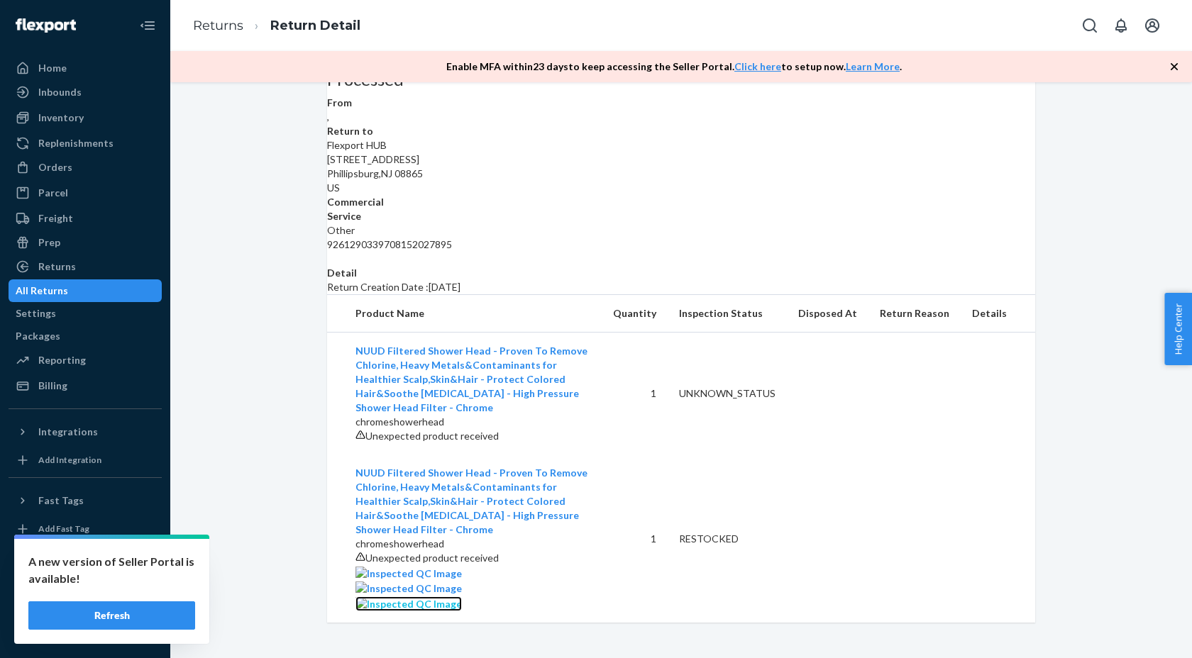
scroll to position [0, 0]
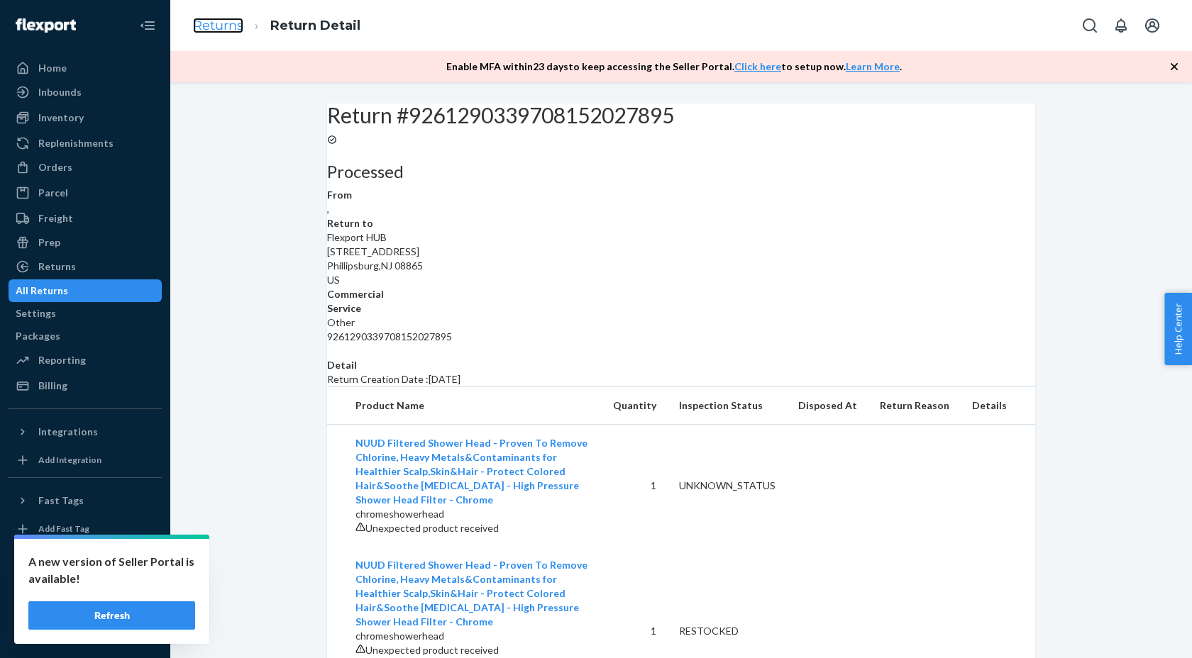
click at [236, 28] on link "Returns" at bounding box center [218, 26] width 50 height 16
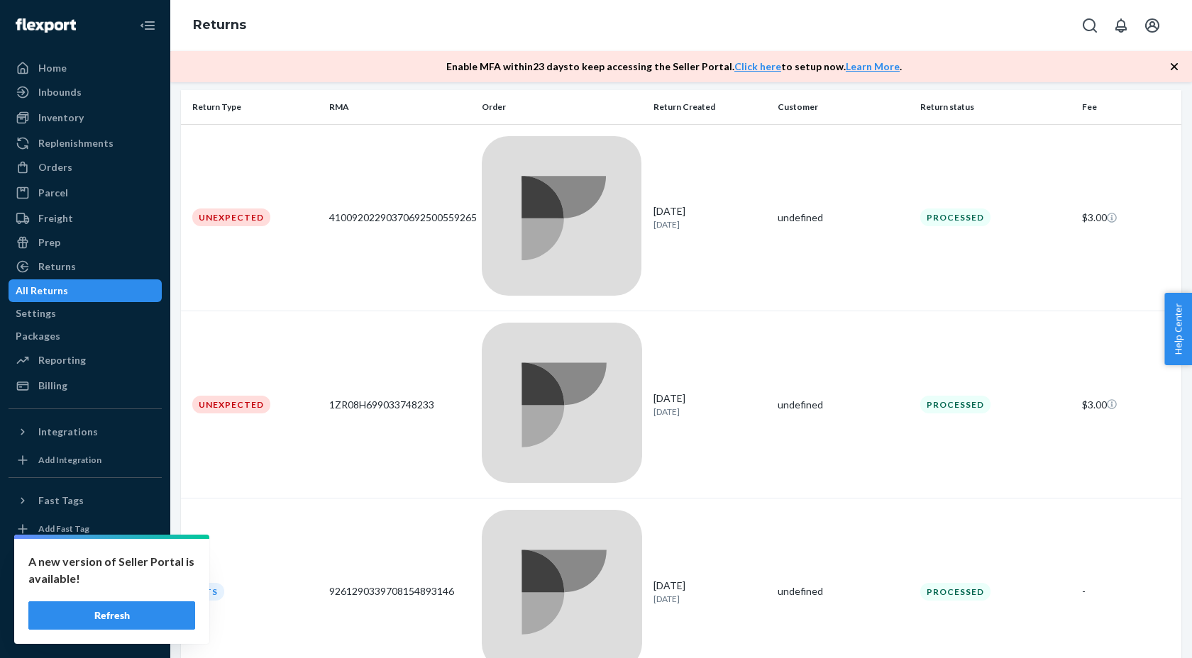
scroll to position [165, 0]
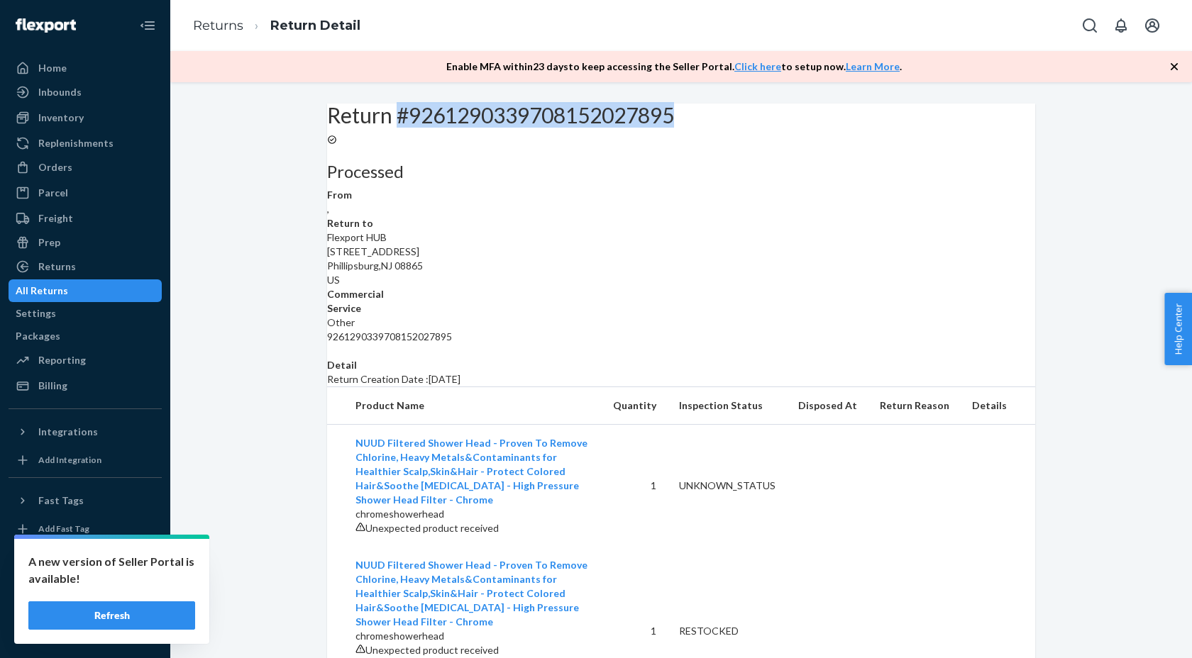
drag, startPoint x: 434, startPoint y: 148, endPoint x: 755, endPoint y: 149, distance: 320.7
click at [755, 127] on div "Return #9261290339708152027895" at bounding box center [681, 115] width 708 height 23
copy h2 "#9261290339708152027895"
click at [219, 26] on link "Returns" at bounding box center [218, 26] width 50 height 16
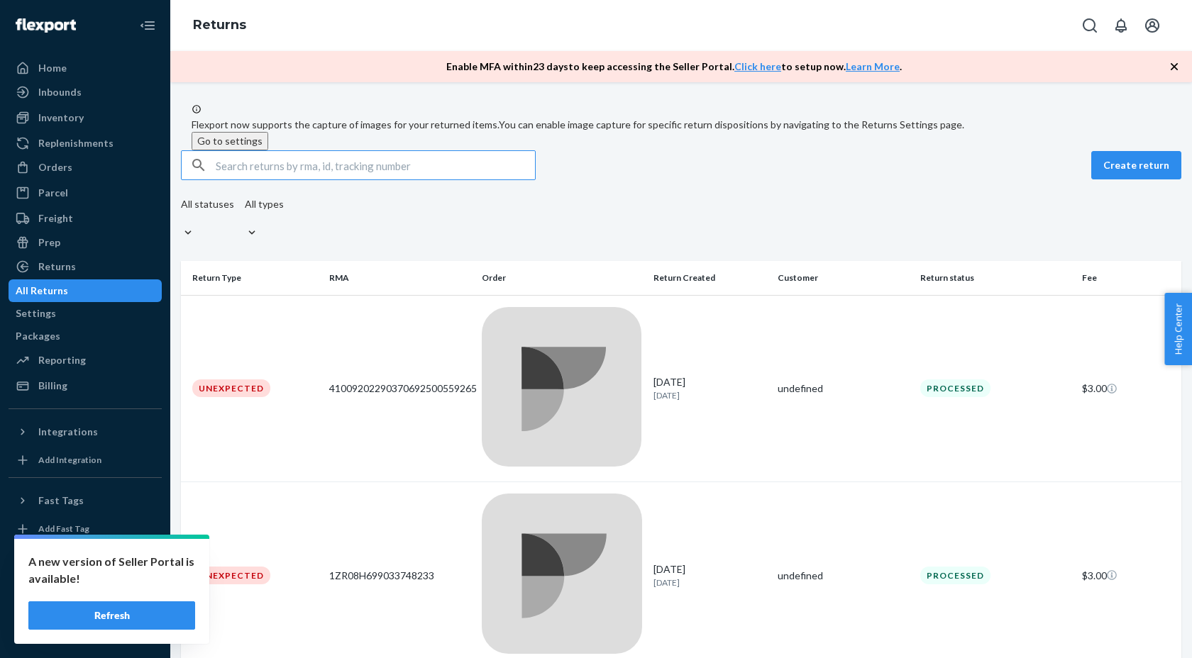
scroll to position [228, 0]
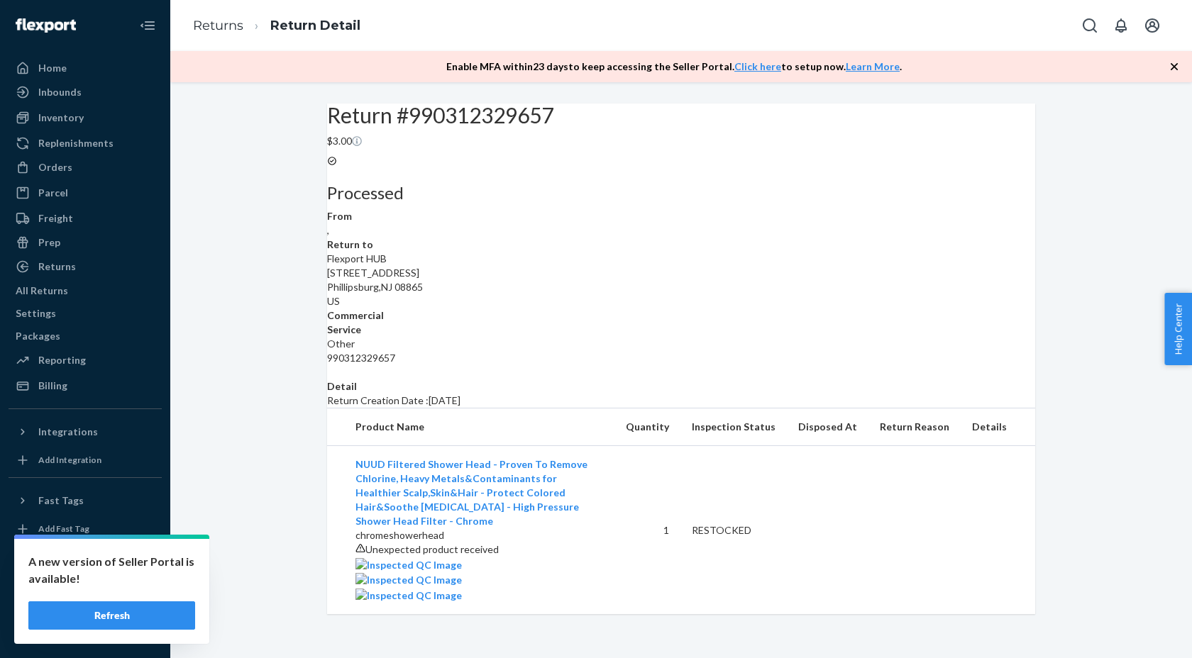
scroll to position [146, 0]
click at [397, 573] on img at bounding box center [408, 565] width 106 height 14
click at [462, 581] on img at bounding box center [408, 580] width 106 height 14
click at [462, 589] on img at bounding box center [408, 596] width 106 height 14
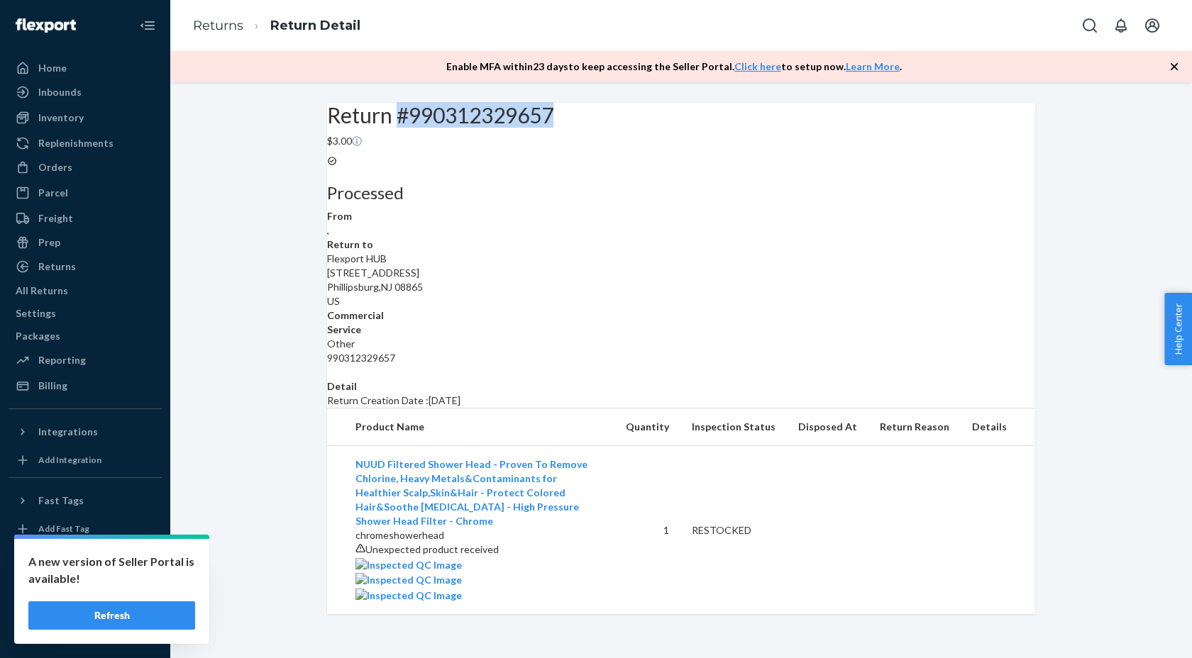
drag, startPoint x: 436, startPoint y: 152, endPoint x: 639, endPoint y: 151, distance: 202.9
click at [639, 148] on div "Return #990312329657 $3.00" at bounding box center [681, 126] width 708 height 45
copy h2 "#990312329657"
click at [195, 25] on link "Returns" at bounding box center [218, 26] width 50 height 16
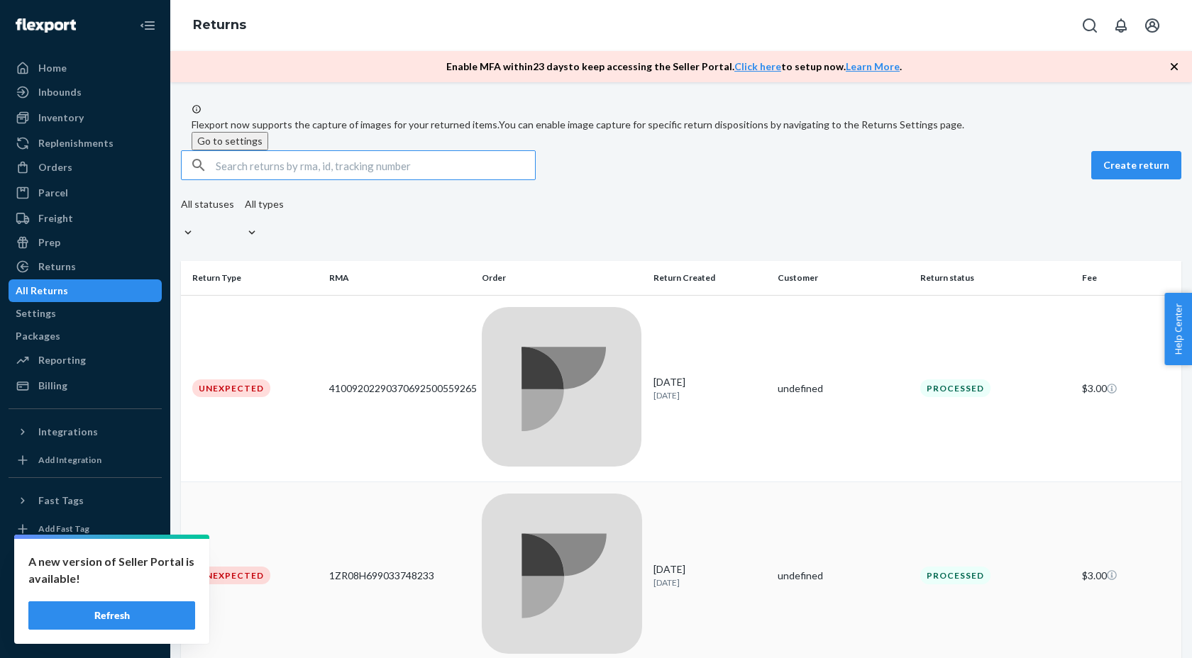
scroll to position [228, 0]
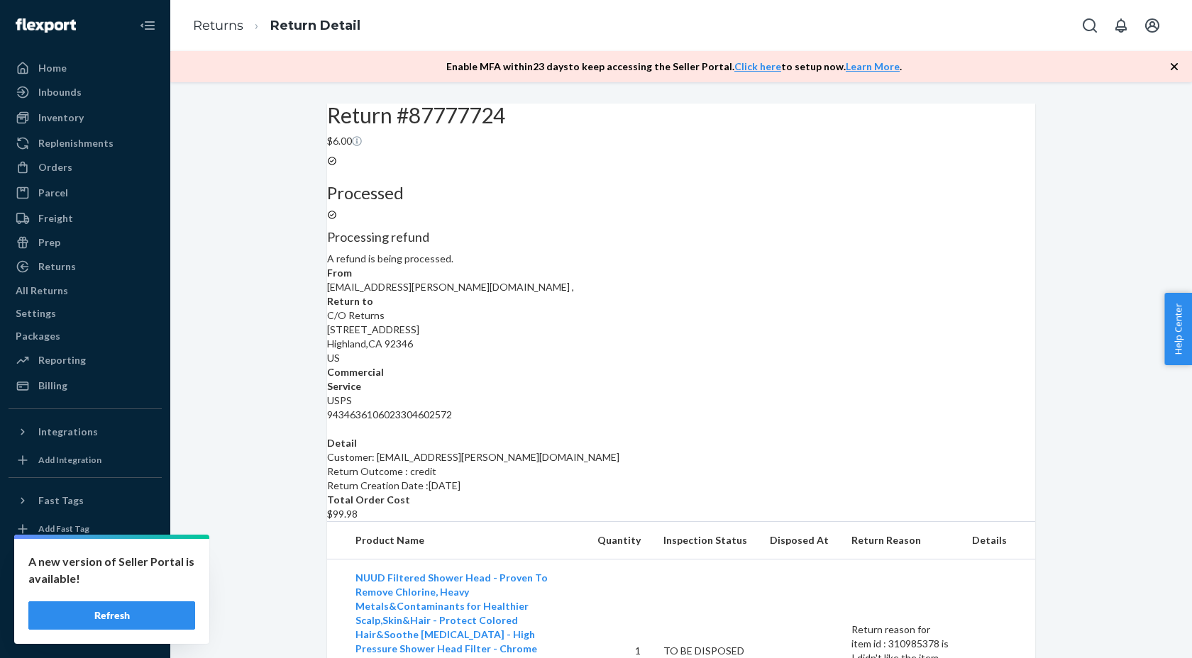
click at [379, 293] on span "francescam.chambers@yahoo.com ," at bounding box center [450, 287] width 247 height 12
drag, startPoint x: 379, startPoint y: 360, endPoint x: 522, endPoint y: 358, distance: 143.3
click at [522, 294] on dd "francescam.chambers@yahoo.com ," at bounding box center [681, 287] width 708 height 14
copy span "[EMAIL_ADDRESS][PERSON_NAME][DOMAIN_NAME]"
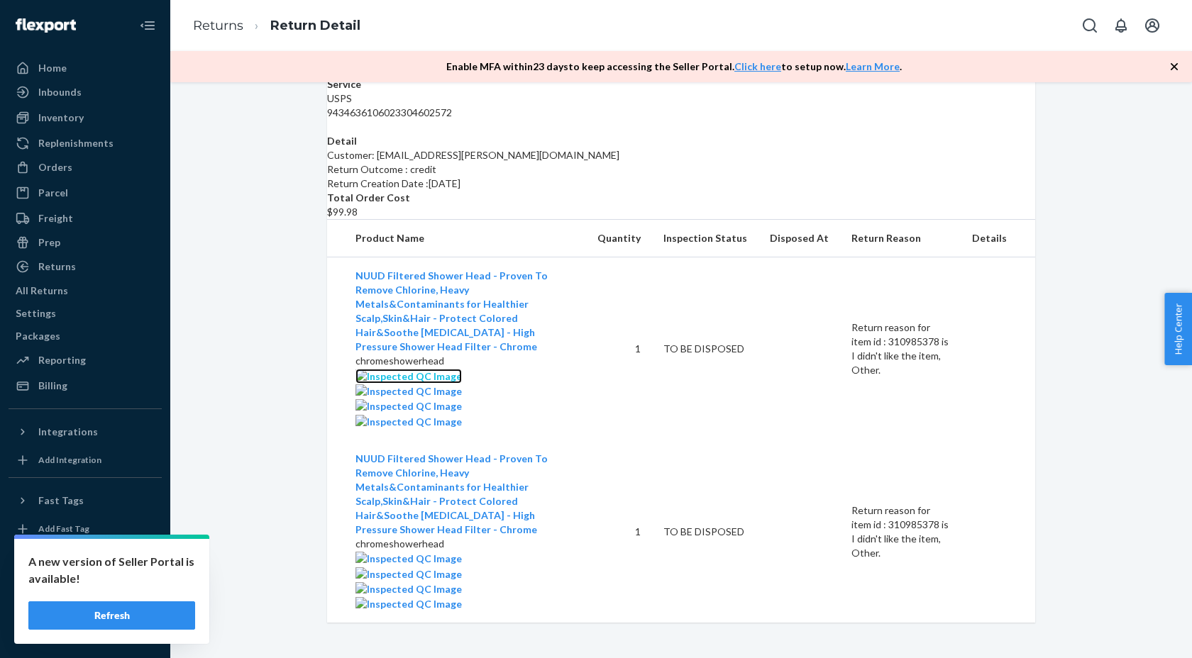
click at [365, 370] on img at bounding box center [408, 377] width 106 height 14
click at [462, 385] on img at bounding box center [408, 392] width 106 height 14
click at [462, 399] on img at bounding box center [408, 406] width 106 height 14
click at [385, 415] on img at bounding box center [408, 422] width 106 height 14
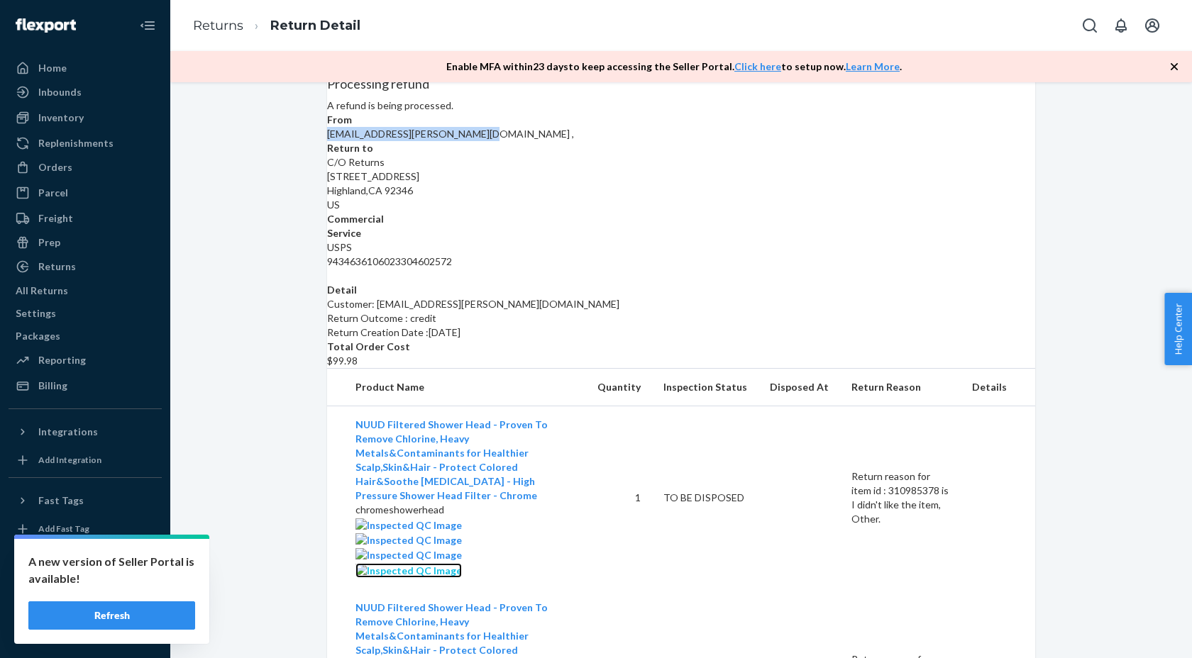
scroll to position [448, 0]
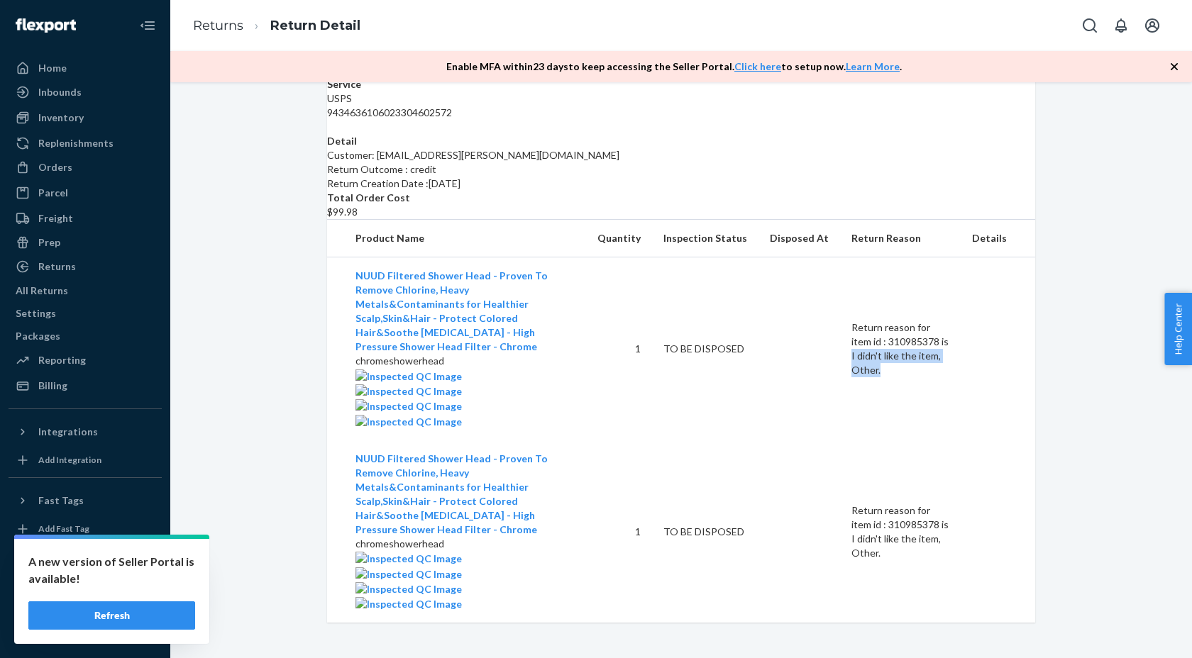
drag, startPoint x: 927, startPoint y: 276, endPoint x: 929, endPoint y: 302, distance: 25.6
click at [929, 321] on p "Return reason for item id : 310985378 is I didn't like the item, Other." at bounding box center [900, 349] width 98 height 57
copy p "I didn't like the item, Other."
click at [394, 566] on div at bounding box center [464, 558] width 219 height 15
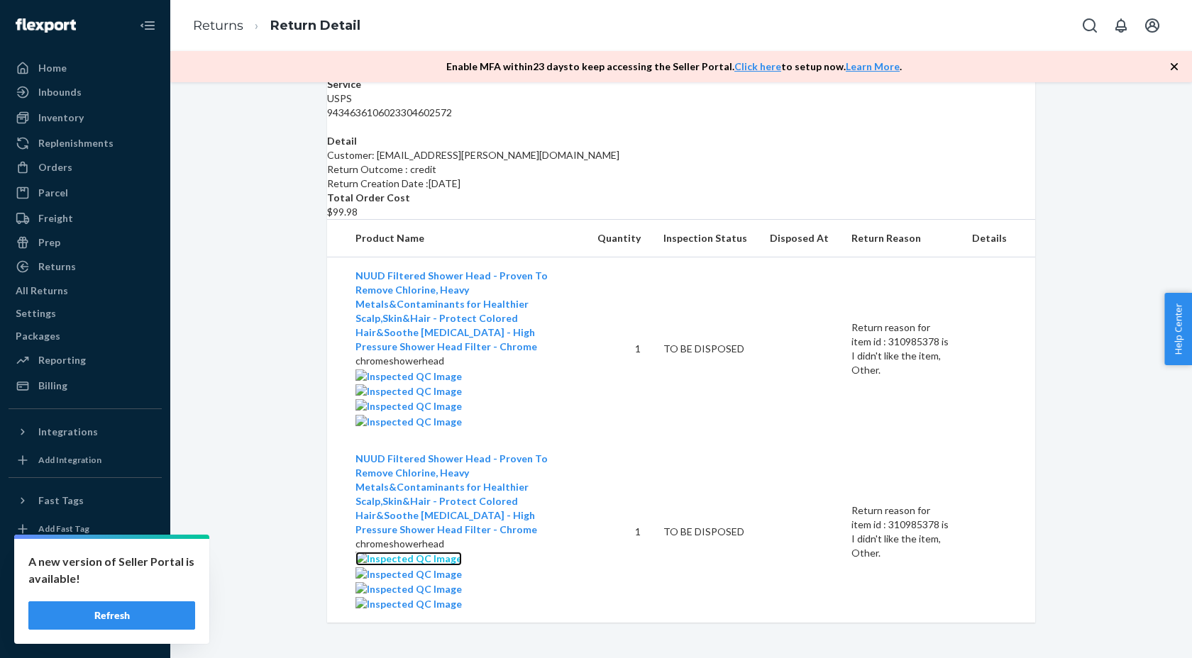
click at [392, 561] on link at bounding box center [408, 558] width 106 height 12
click at [462, 568] on img at bounding box center [408, 575] width 106 height 14
click at [462, 583] on img at bounding box center [408, 590] width 106 height 14
click at [389, 612] on img at bounding box center [408, 604] width 106 height 14
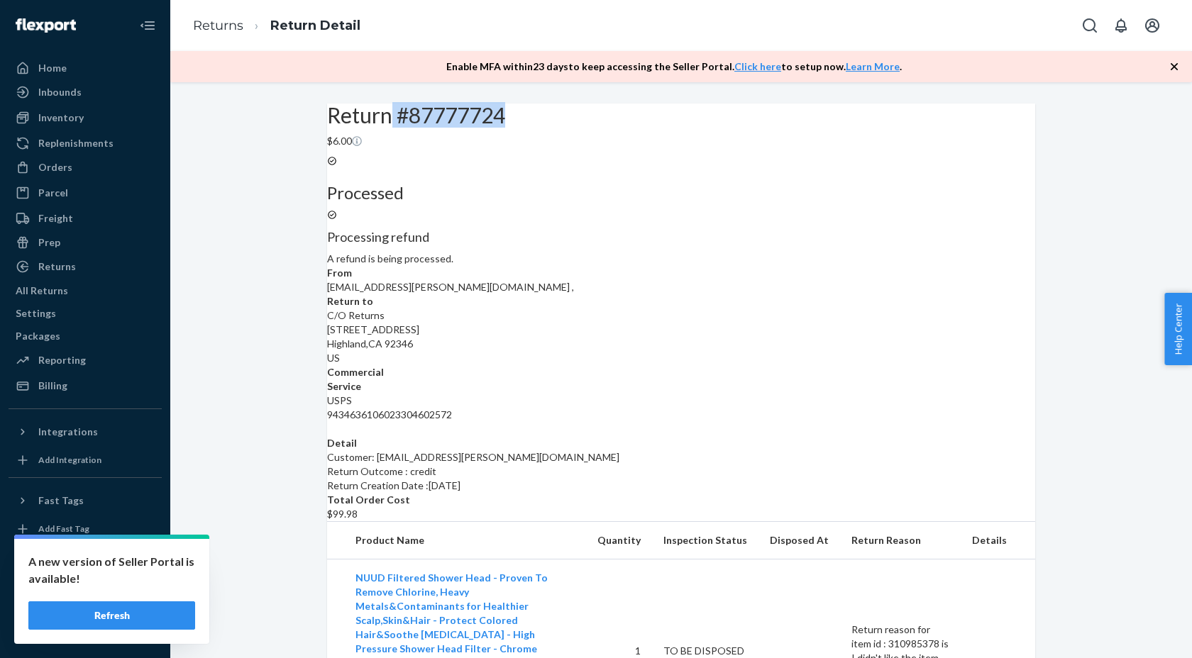
drag, startPoint x: 432, startPoint y: 148, endPoint x: 573, endPoint y: 148, distance: 141.2
click at [573, 148] on div "Return #87777724 $6.00" at bounding box center [681, 126] width 708 height 45
copy h2 "#87777724"
click at [231, 26] on link "Returns" at bounding box center [218, 26] width 50 height 16
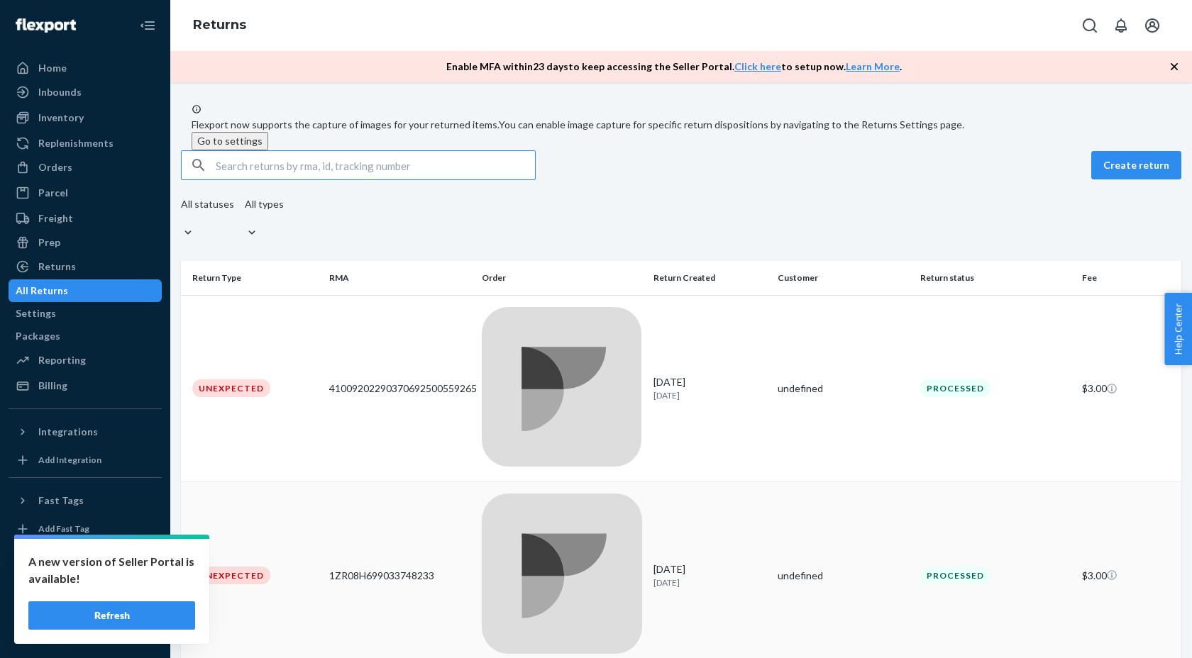
scroll to position [228, 0]
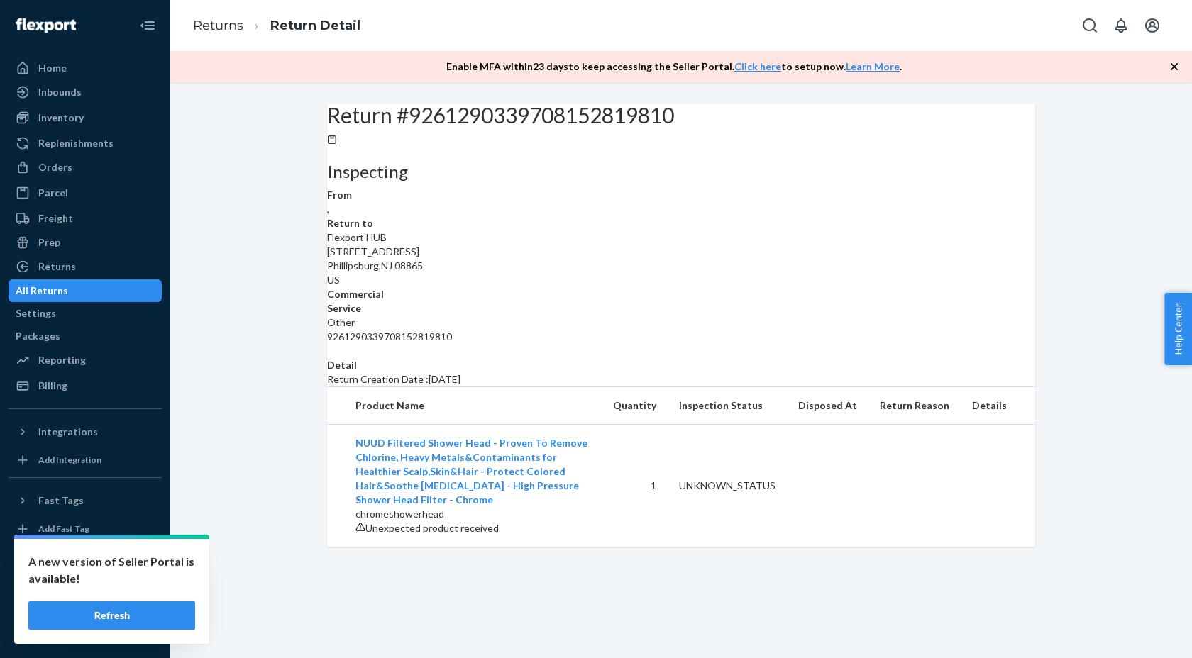
scroll to position [53, 0]
click at [209, 33] on link "Returns" at bounding box center [218, 26] width 50 height 16
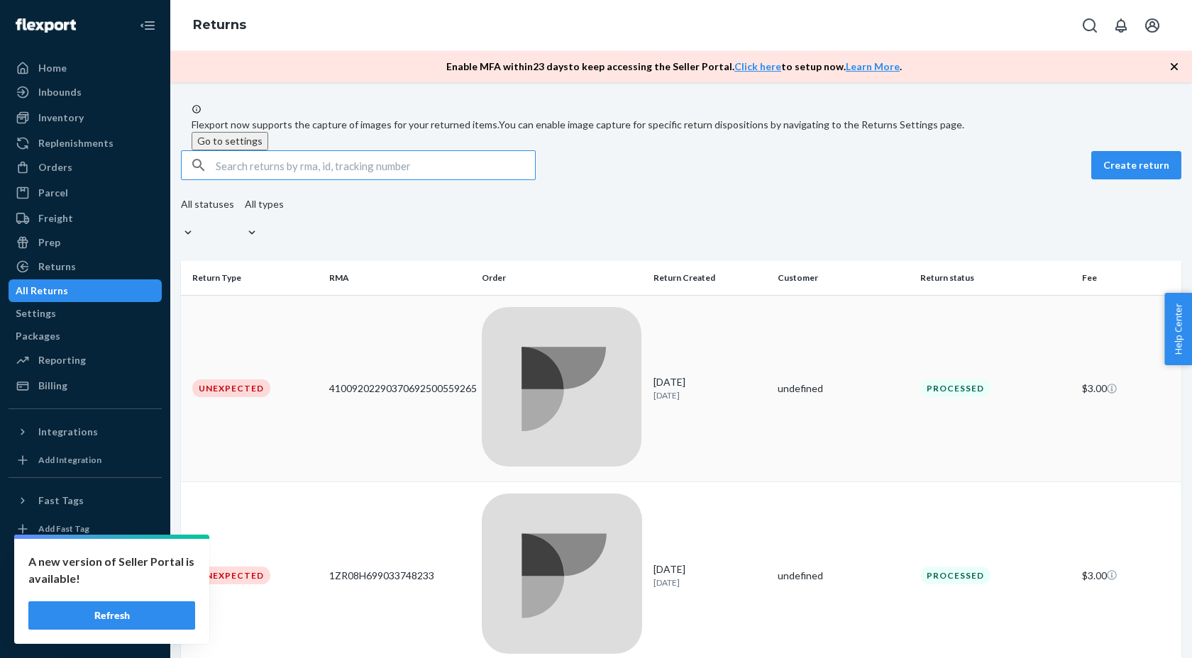
scroll to position [228, 0]
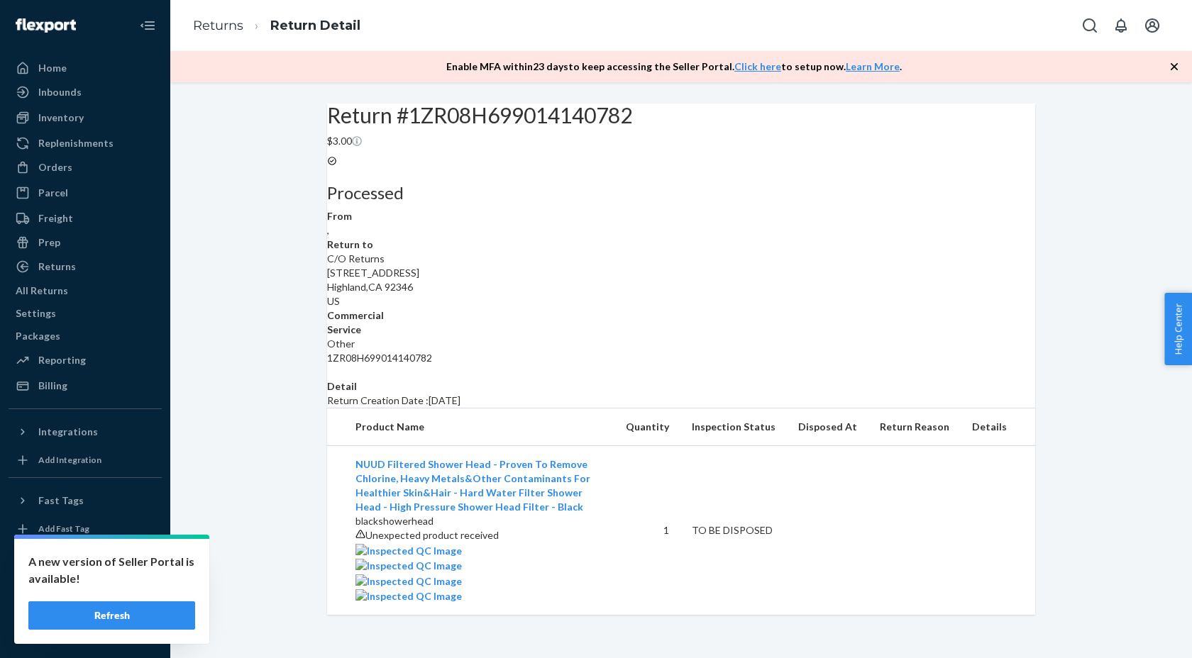
scroll to position [223, 0]
click at [387, 543] on div at bounding box center [479, 550] width 248 height 15
click at [391, 544] on img at bounding box center [408, 551] width 106 height 14
click at [462, 559] on img at bounding box center [408, 566] width 106 height 14
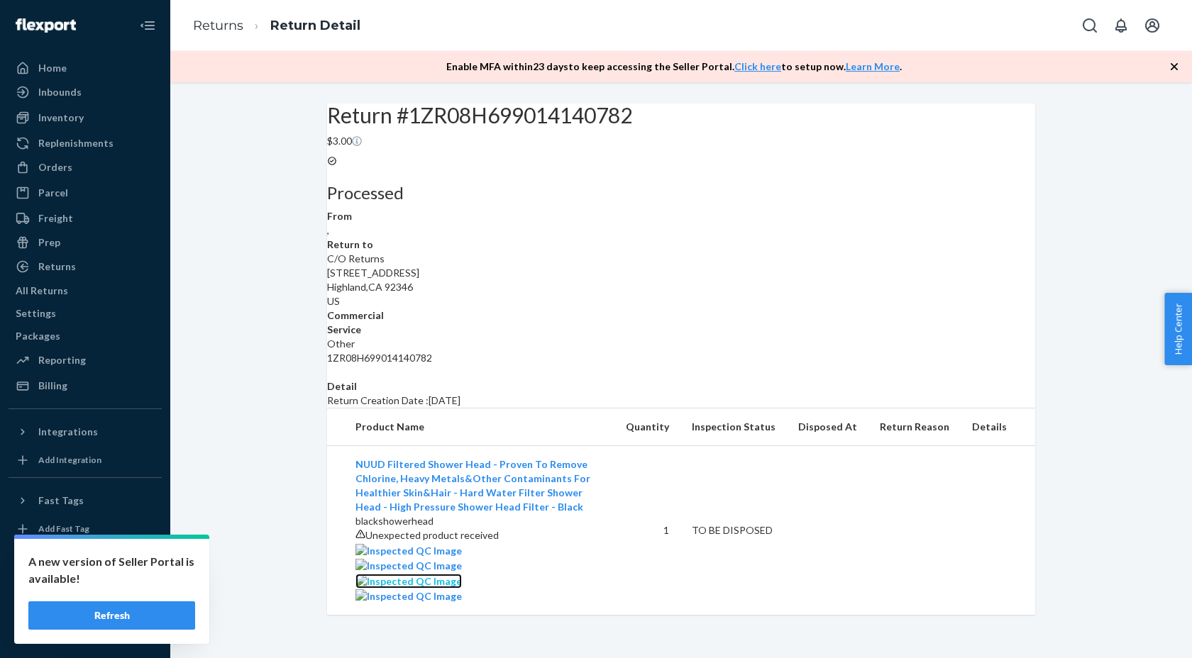
click at [462, 575] on img at bounding box center [408, 582] width 106 height 14
click at [387, 590] on img at bounding box center [408, 597] width 106 height 14
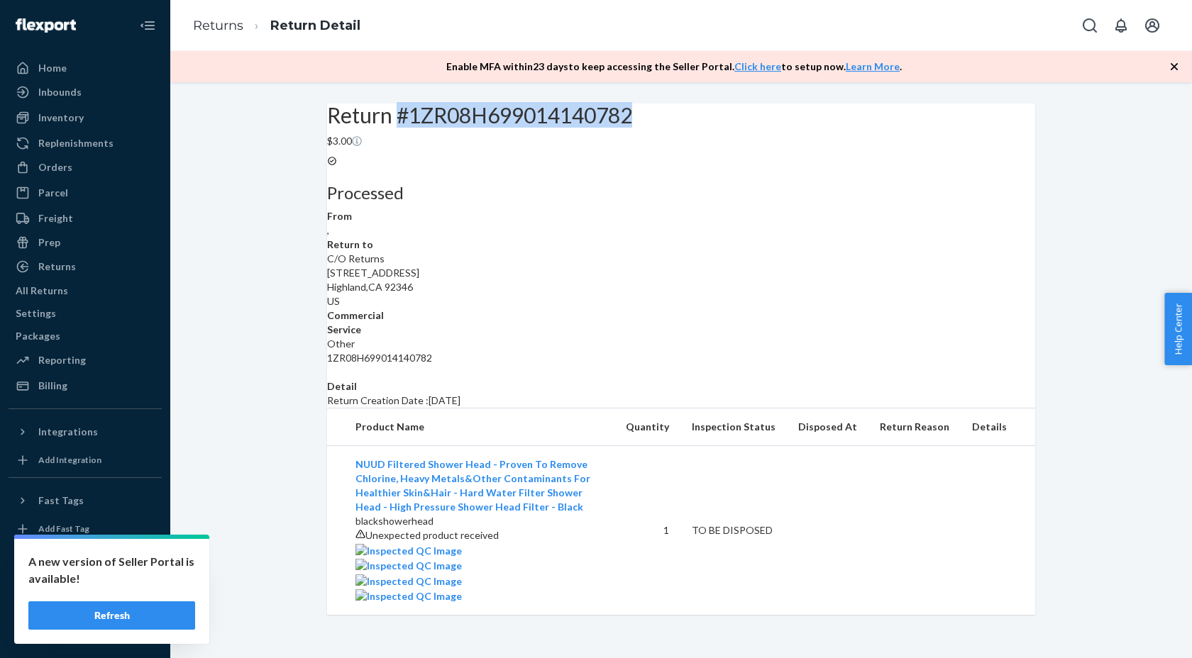
drag, startPoint x: 436, startPoint y: 147, endPoint x: 685, endPoint y: 148, distance: 249.1
click at [684, 148] on div "Return #1ZR08H699014140782 $3.00" at bounding box center [681, 126] width 708 height 45
copy h2 "#1ZR08H699014140782"
